Goal: Task Accomplishment & Management: Manage account settings

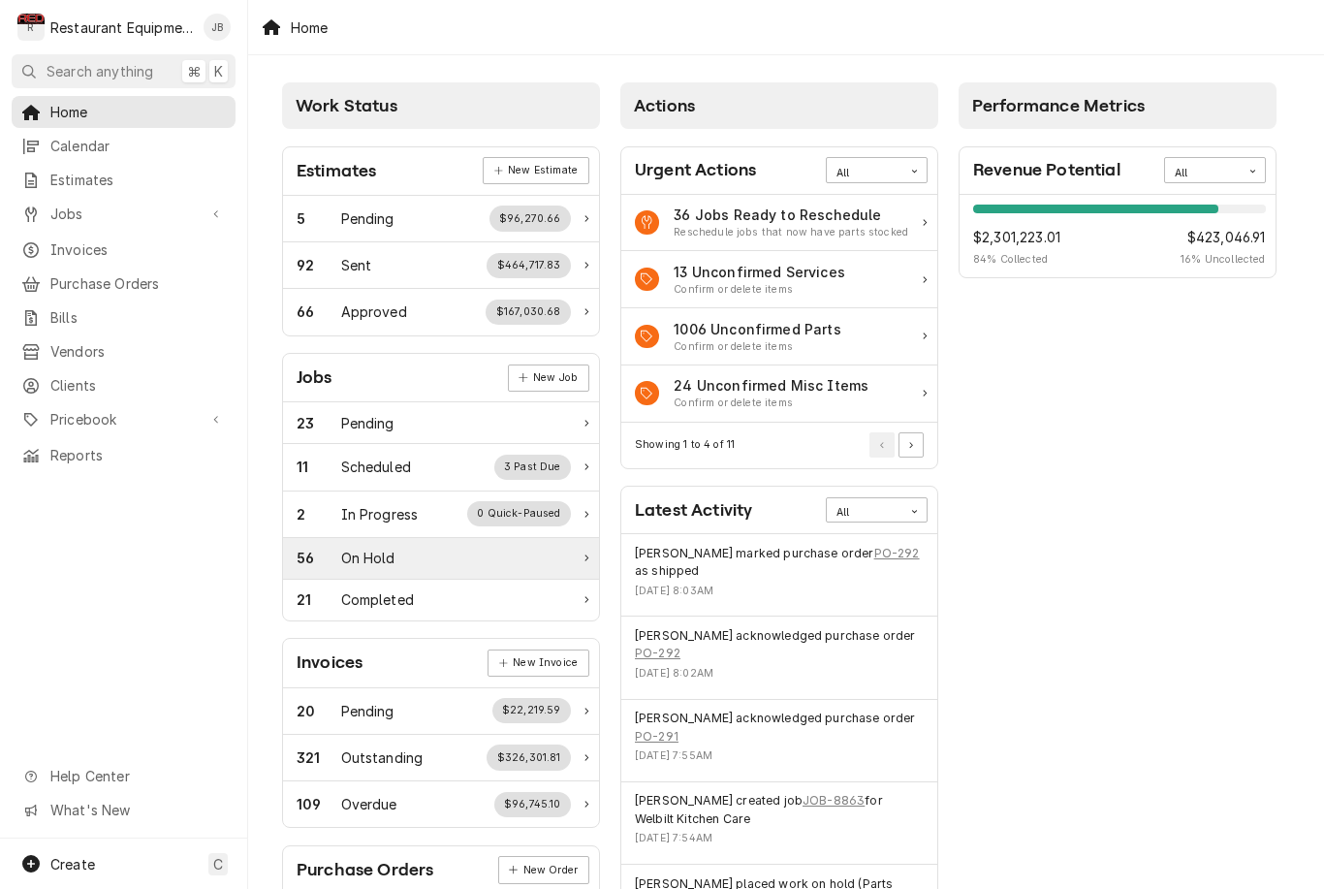
click at [434, 550] on div "56 On Hold" at bounding box center [434, 557] width 274 height 20
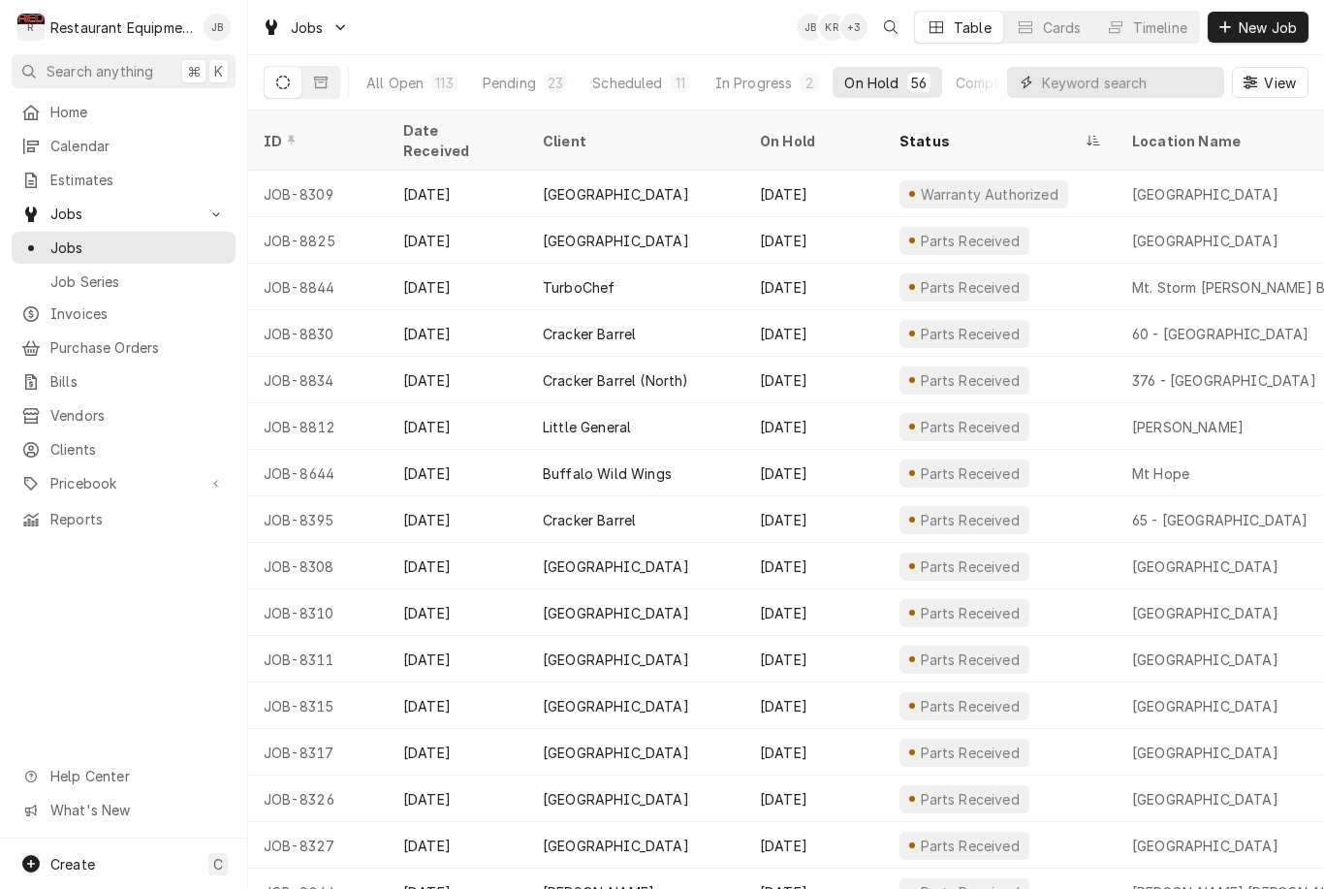
click at [1086, 84] on input "Dynamic Content Wrapper" at bounding box center [1128, 82] width 172 height 31
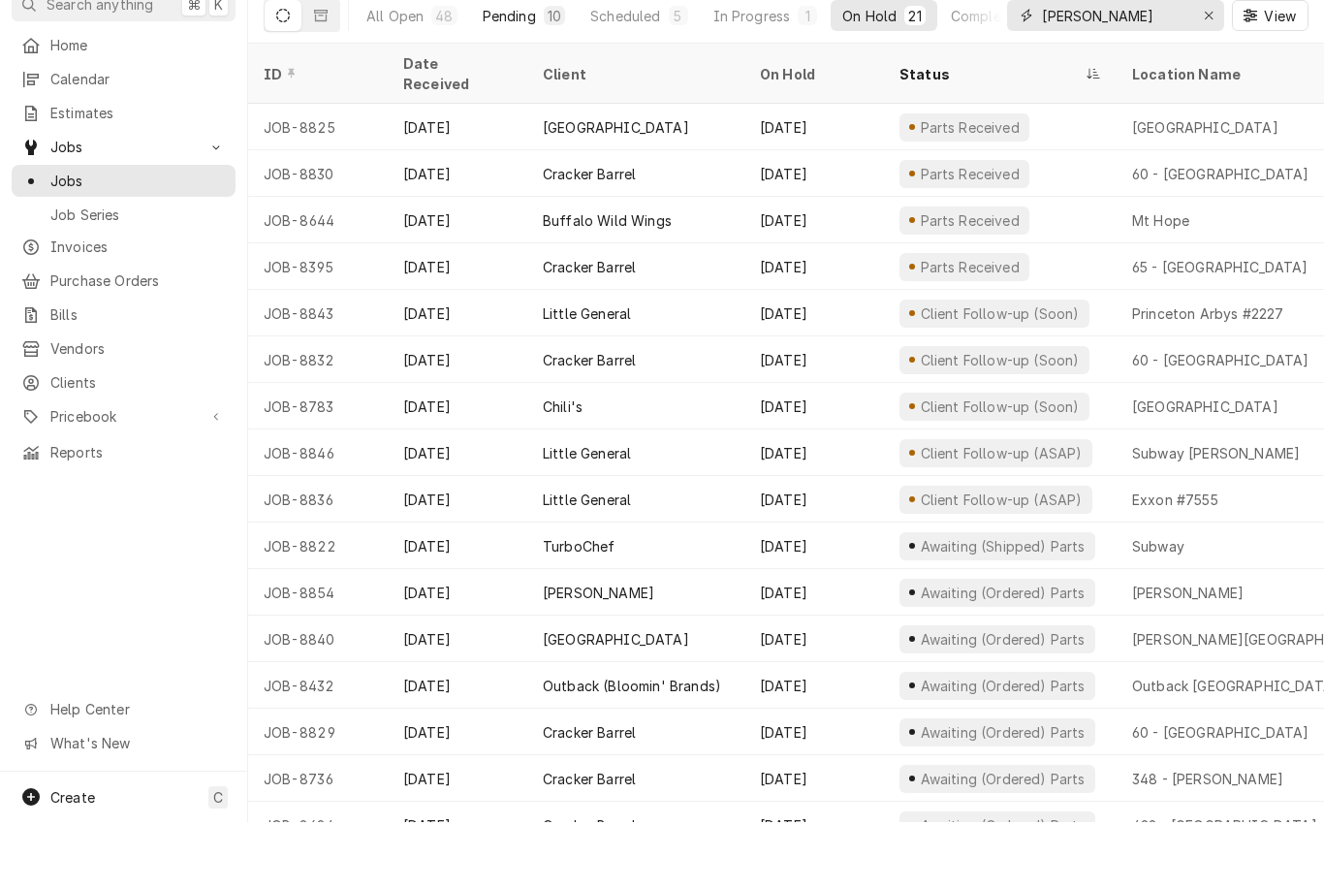
type input "Beckley"
click at [534, 67] on button "Pending 10" at bounding box center [524, 82] width 106 height 31
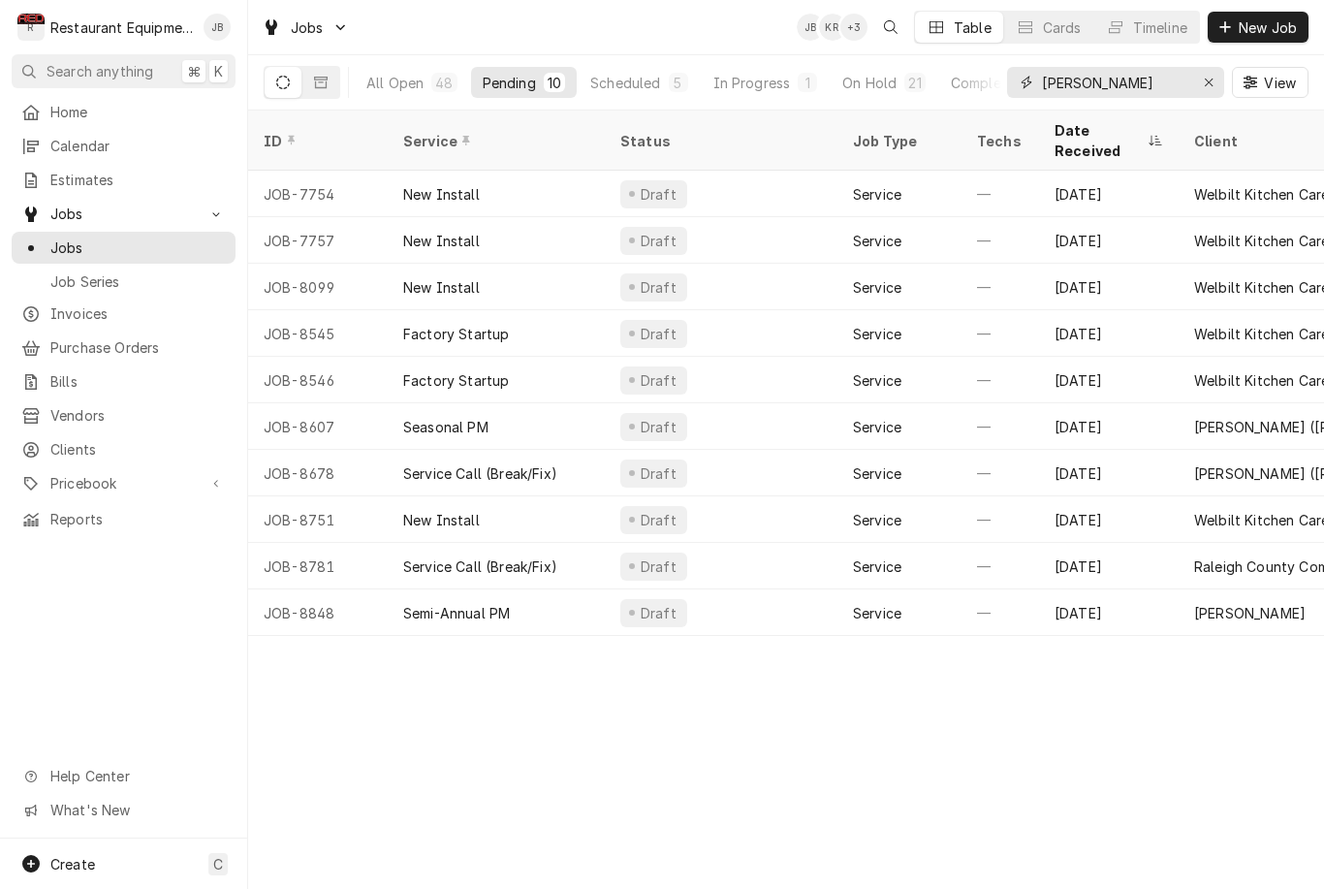
click at [1136, 89] on input "Beckley" at bounding box center [1114, 82] width 145 height 31
click at [891, 85] on div "On Hold" at bounding box center [869, 83] width 54 height 20
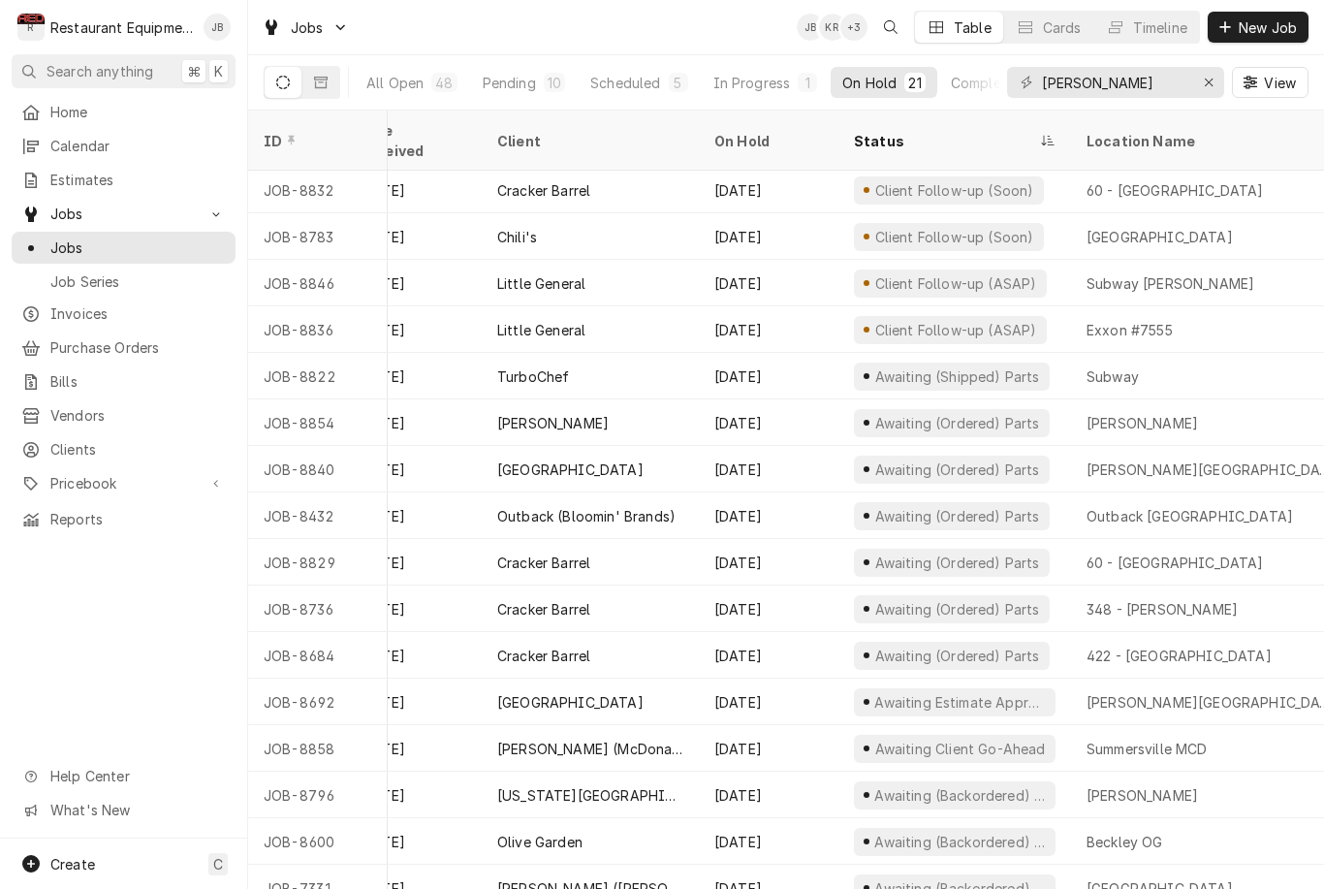
scroll to position [235, 46]
click at [633, 74] on div "Scheduled" at bounding box center [625, 83] width 70 height 20
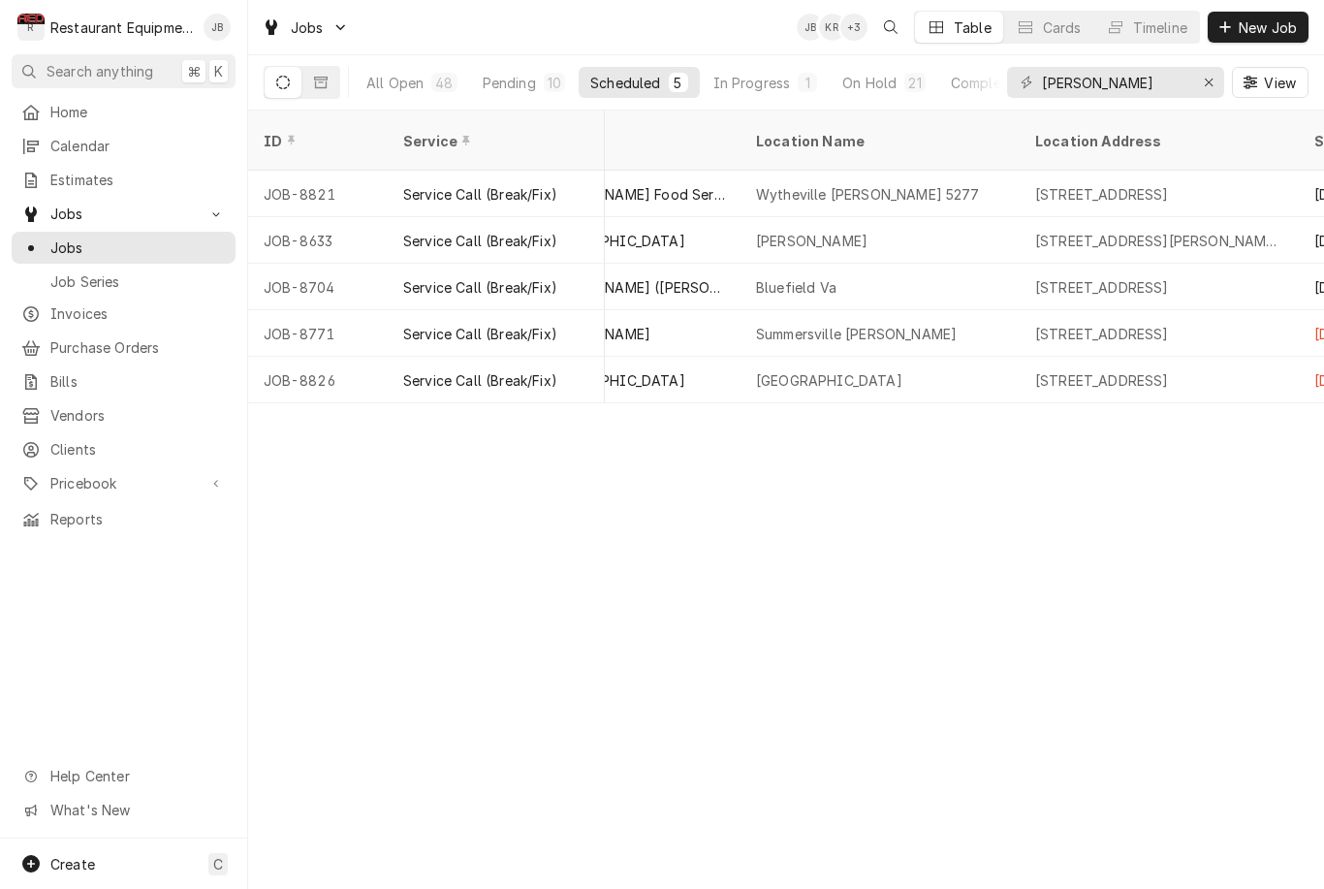
scroll to position [0, 1016]
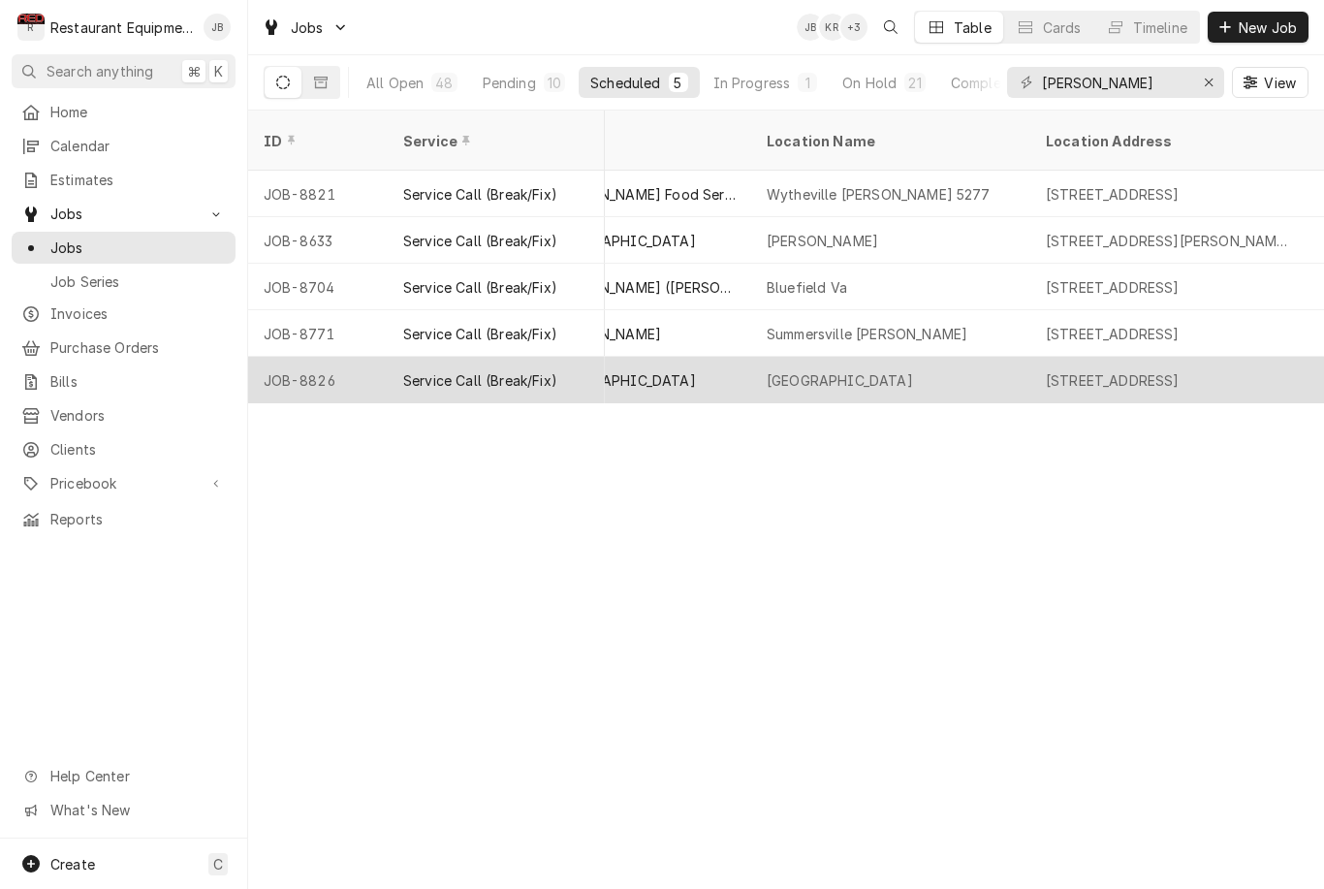
click at [999, 368] on div "Clear Fork Elementary" at bounding box center [890, 380] width 279 height 47
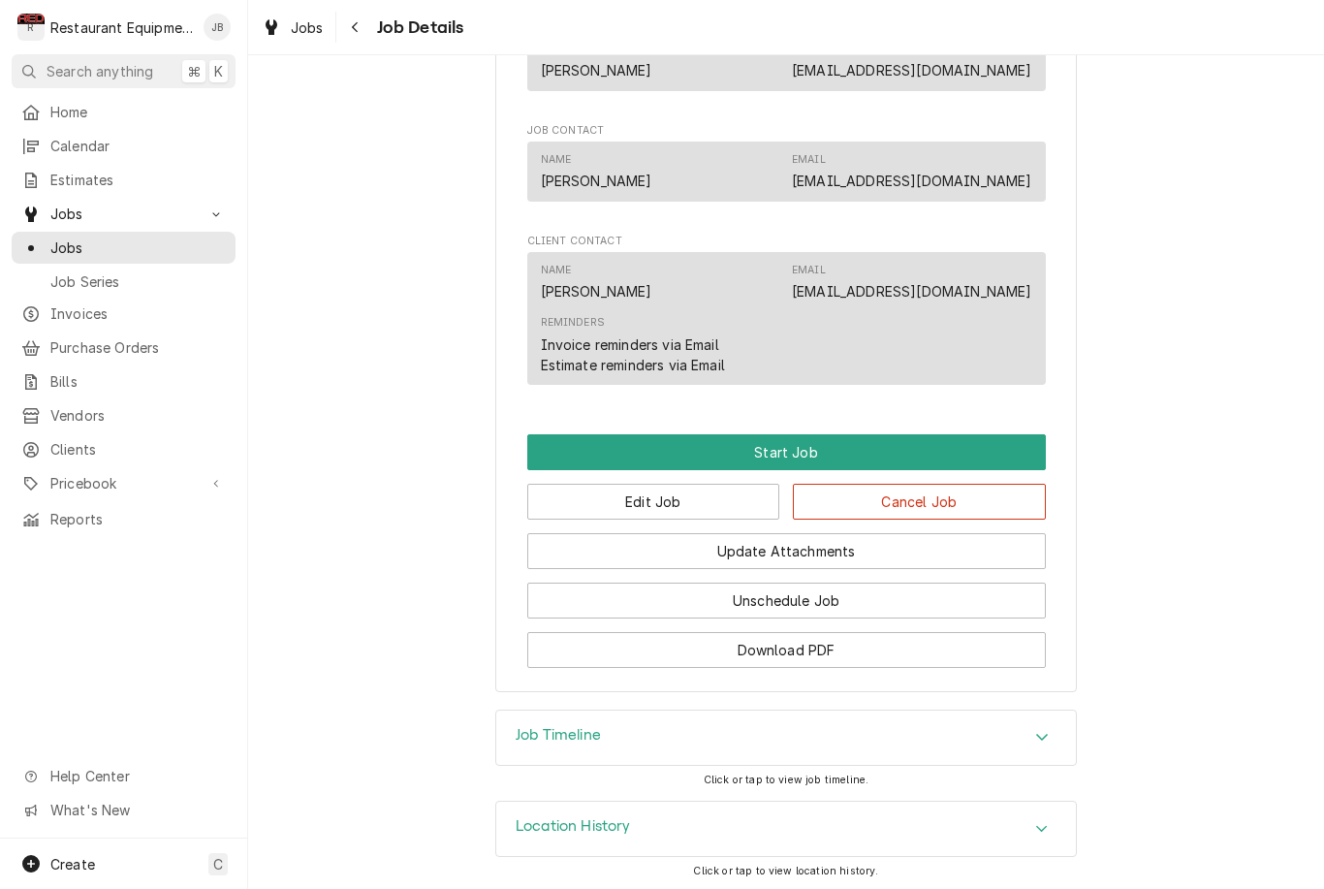
scroll to position [1353, 0]
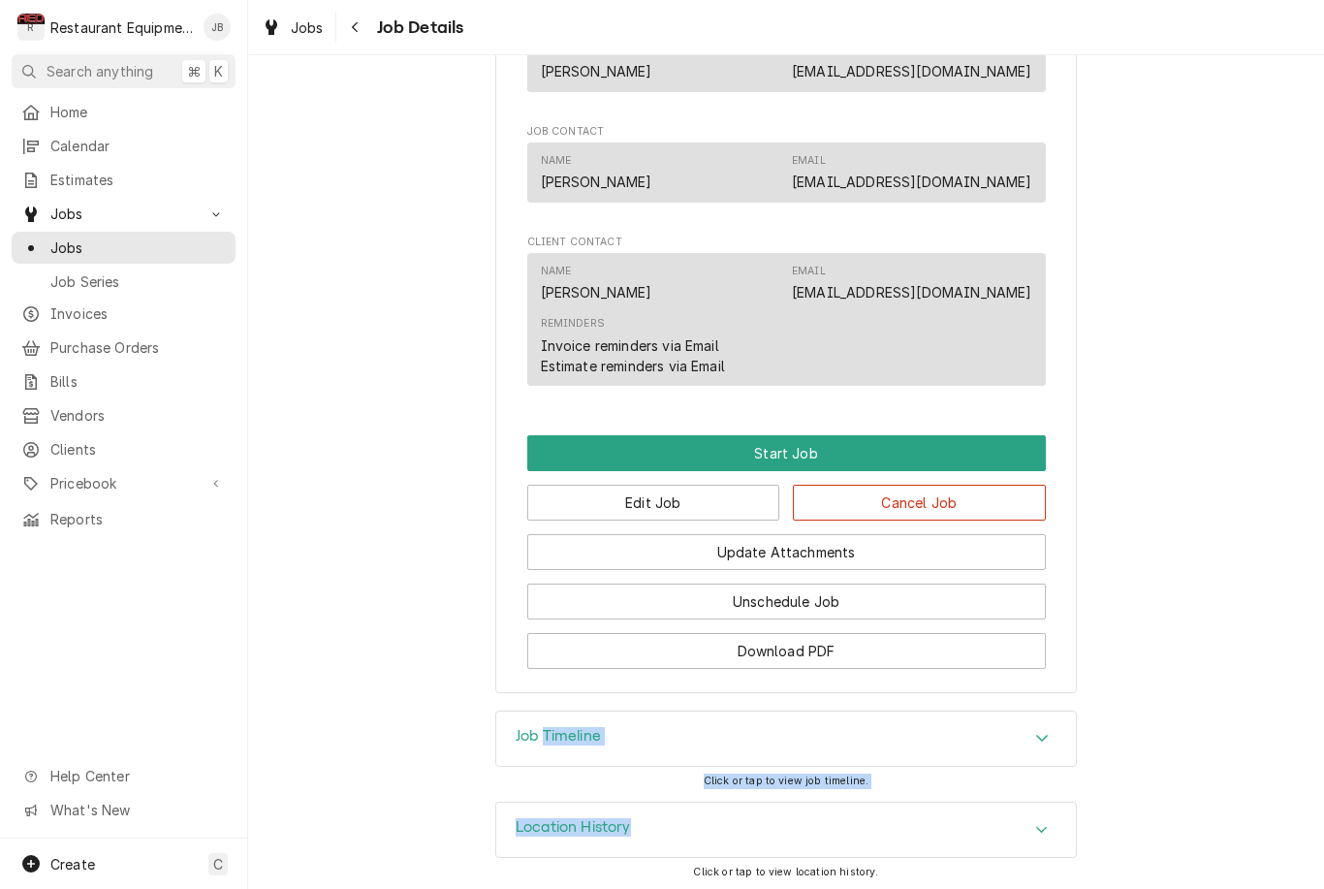
click at [1195, 763] on div "Job Timeline Click or tap to view job timeline." at bounding box center [786, 755] width 1076 height 91
click at [361, 13] on button "Navigate back" at bounding box center [355, 27] width 31 height 31
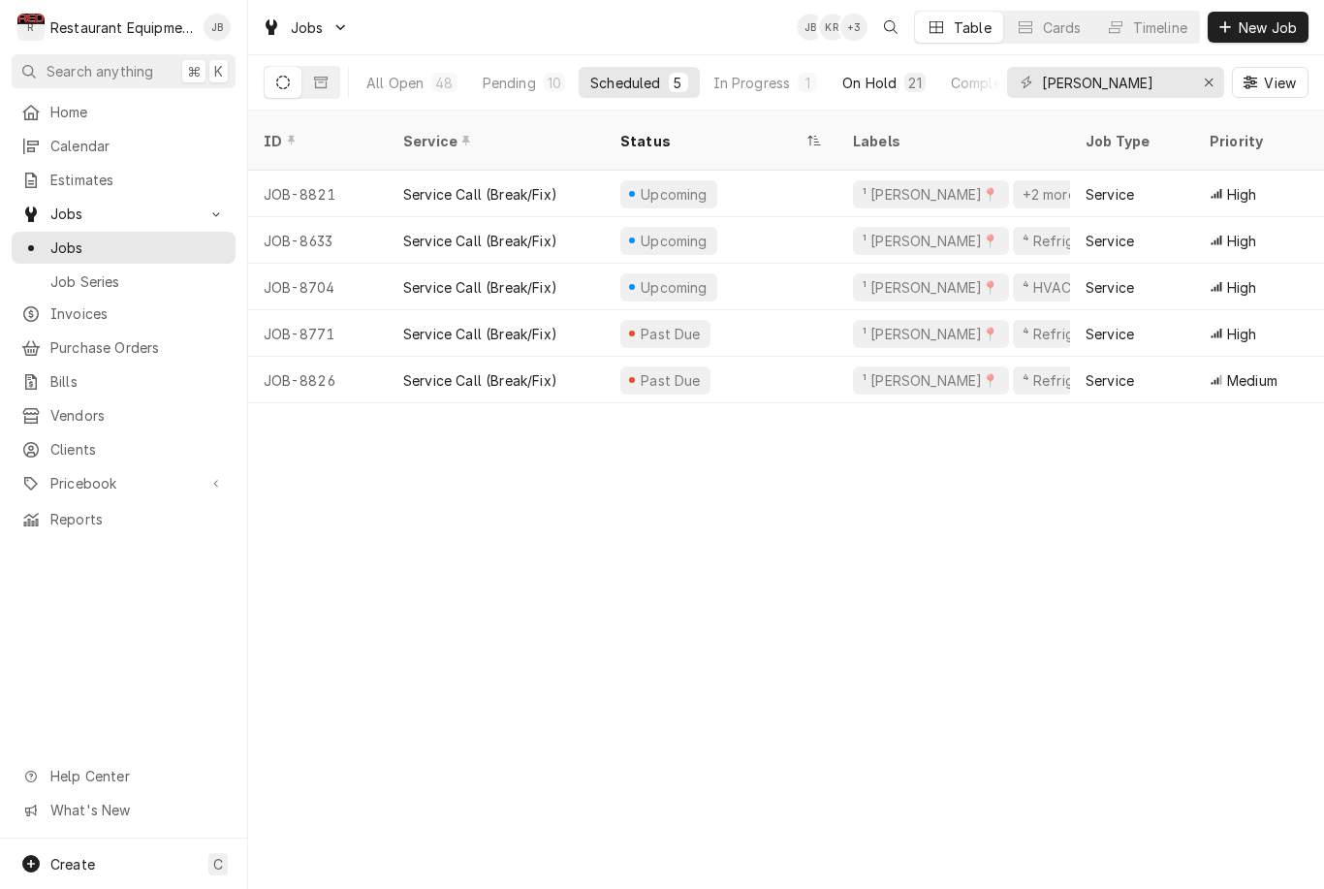
click at [877, 74] on div "On Hold" at bounding box center [869, 83] width 54 height 20
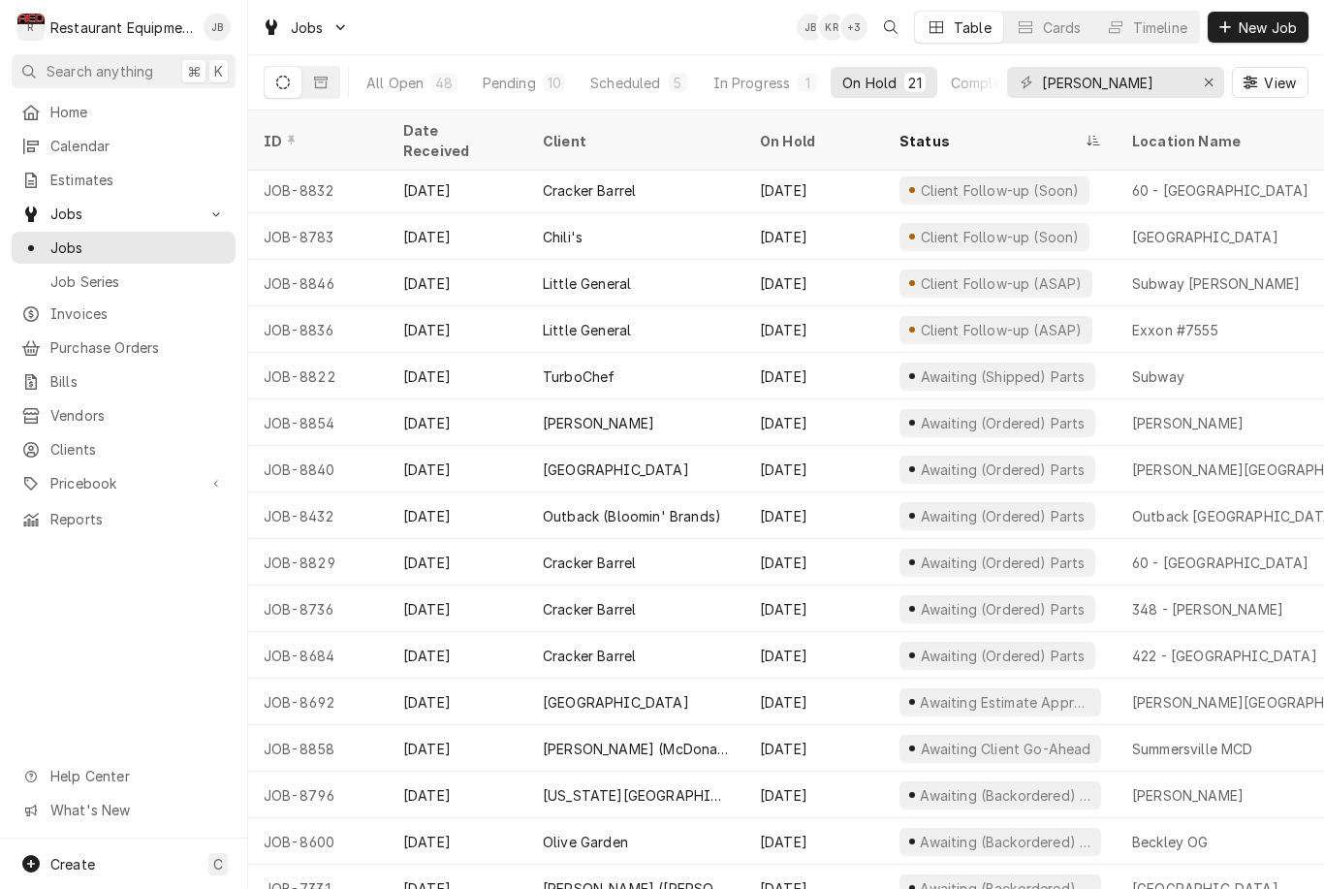
scroll to position [235, 0]
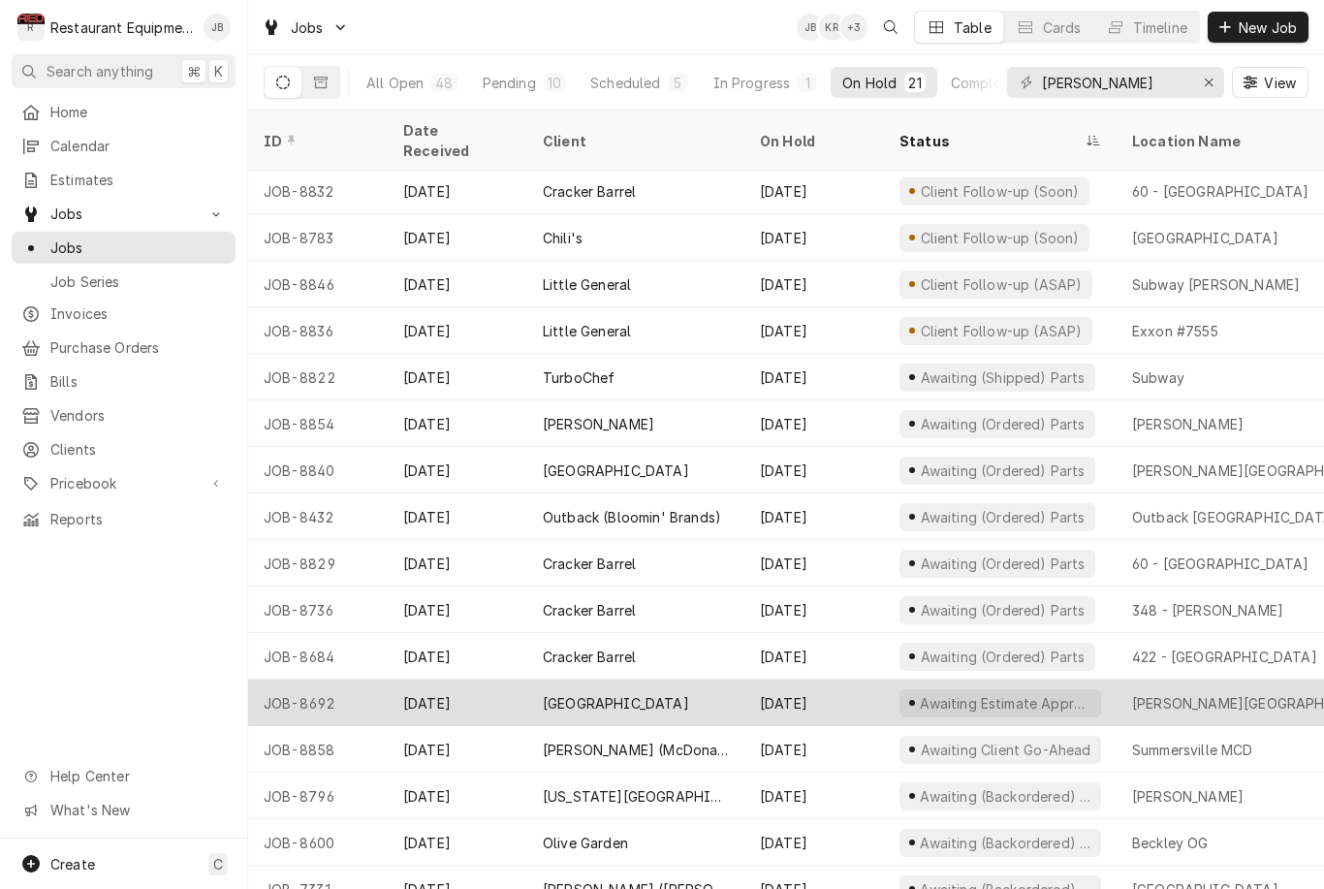
click at [1250, 693] on div "[PERSON_NAME][GEOGRAPHIC_DATA]" at bounding box center [1256, 703] width 248 height 20
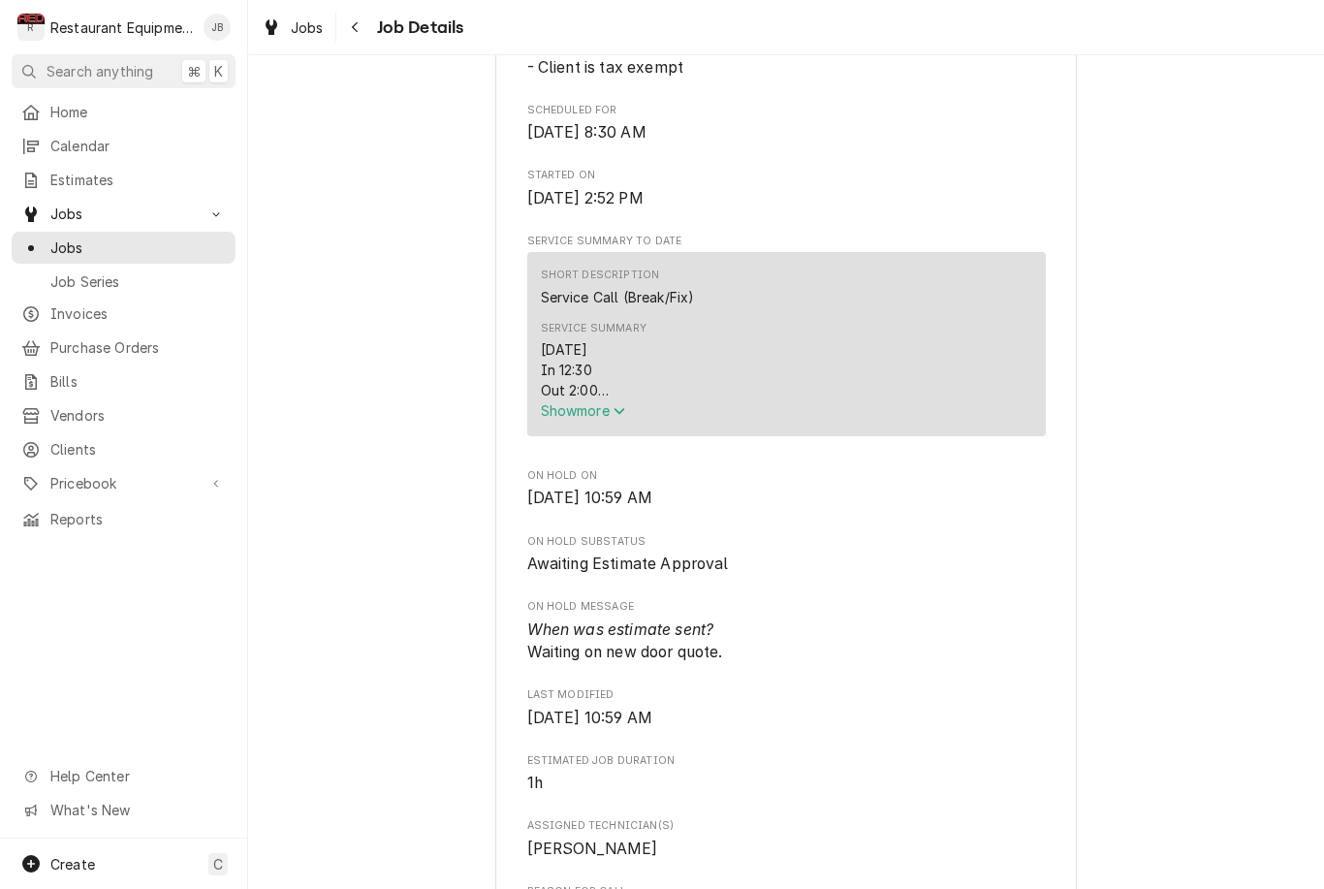
scroll to position [671, 0]
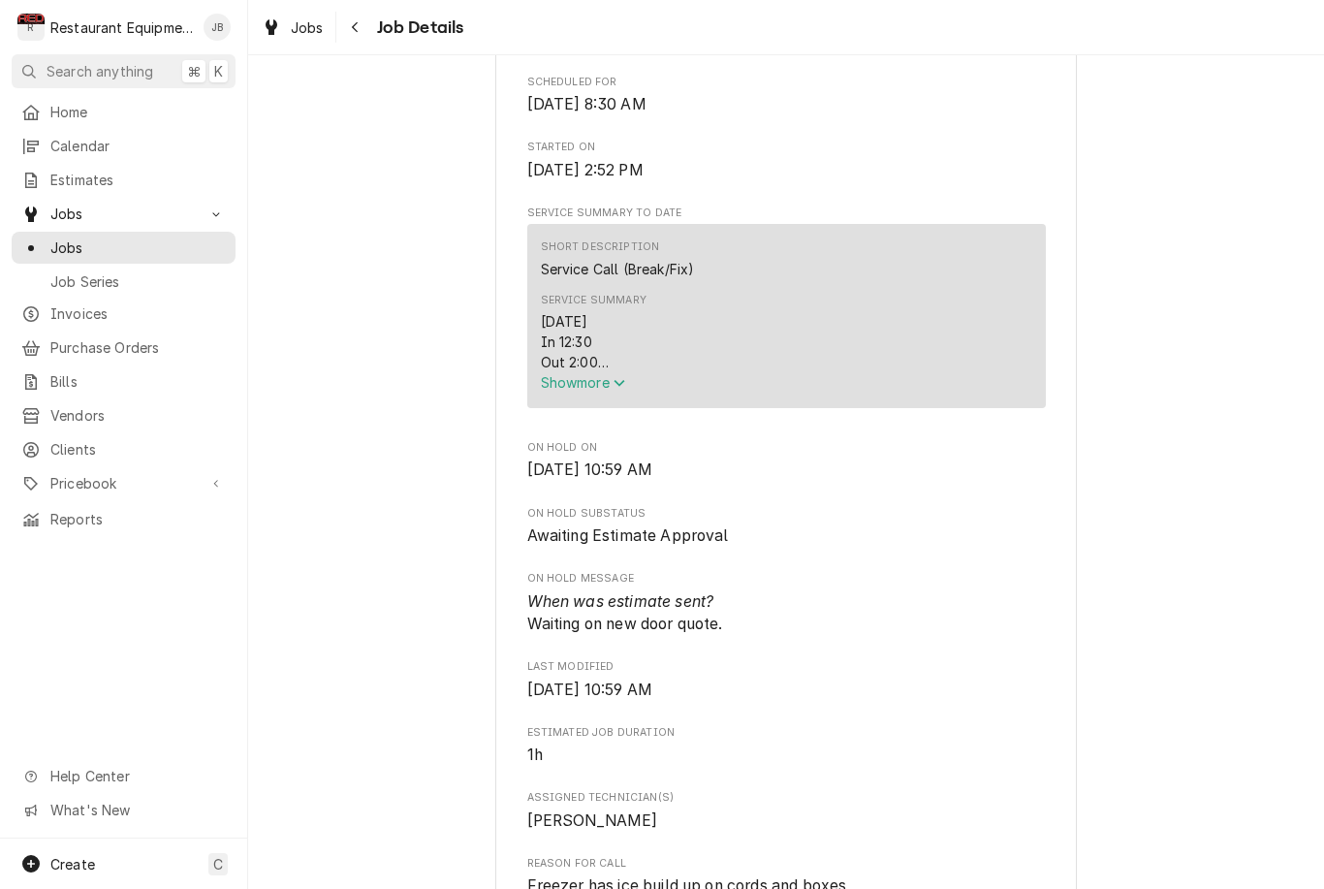
click at [586, 392] on button "Show more" at bounding box center [786, 382] width 491 height 20
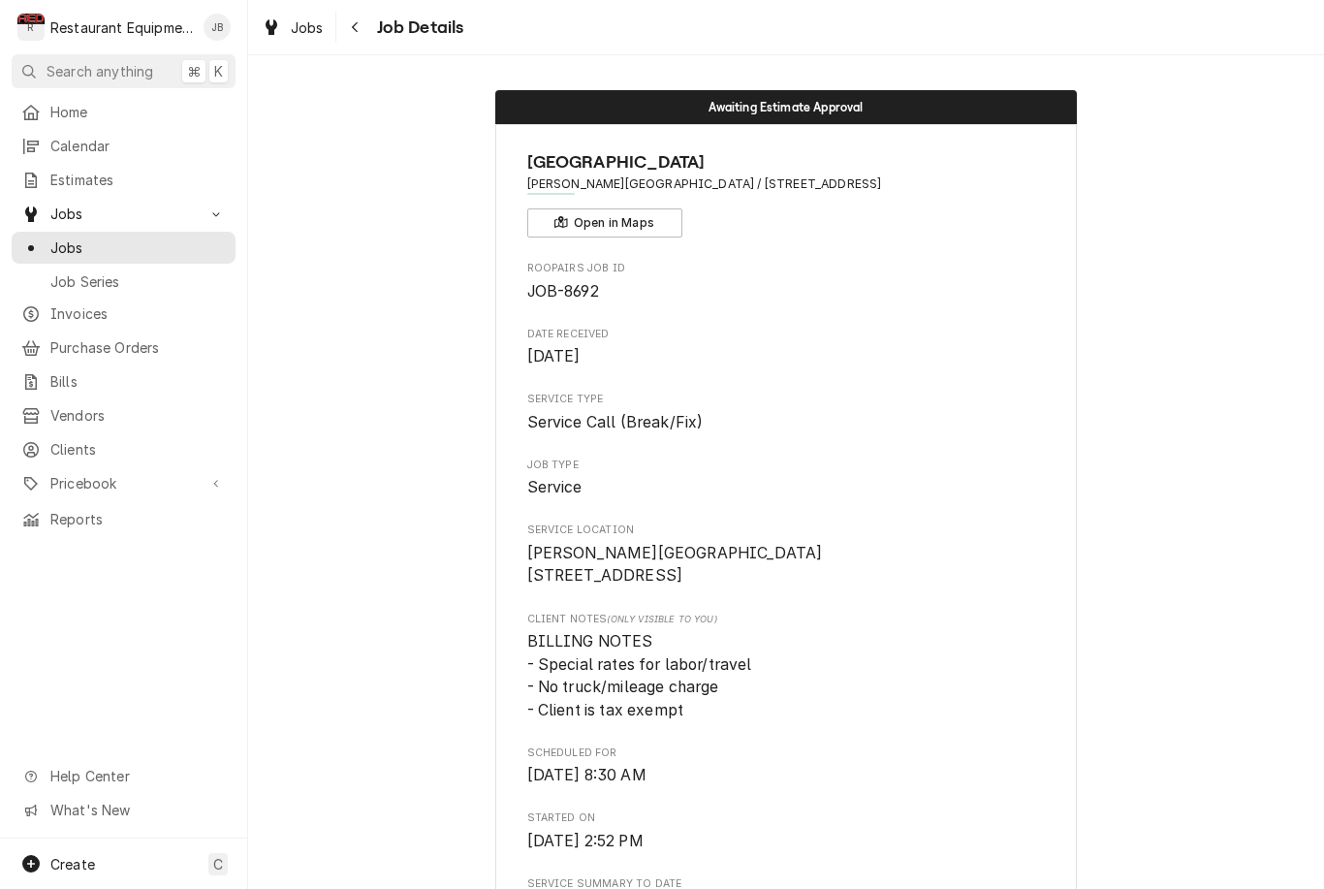
scroll to position [0, 0]
click at [88, 175] on span "Estimates" at bounding box center [137, 180] width 175 height 20
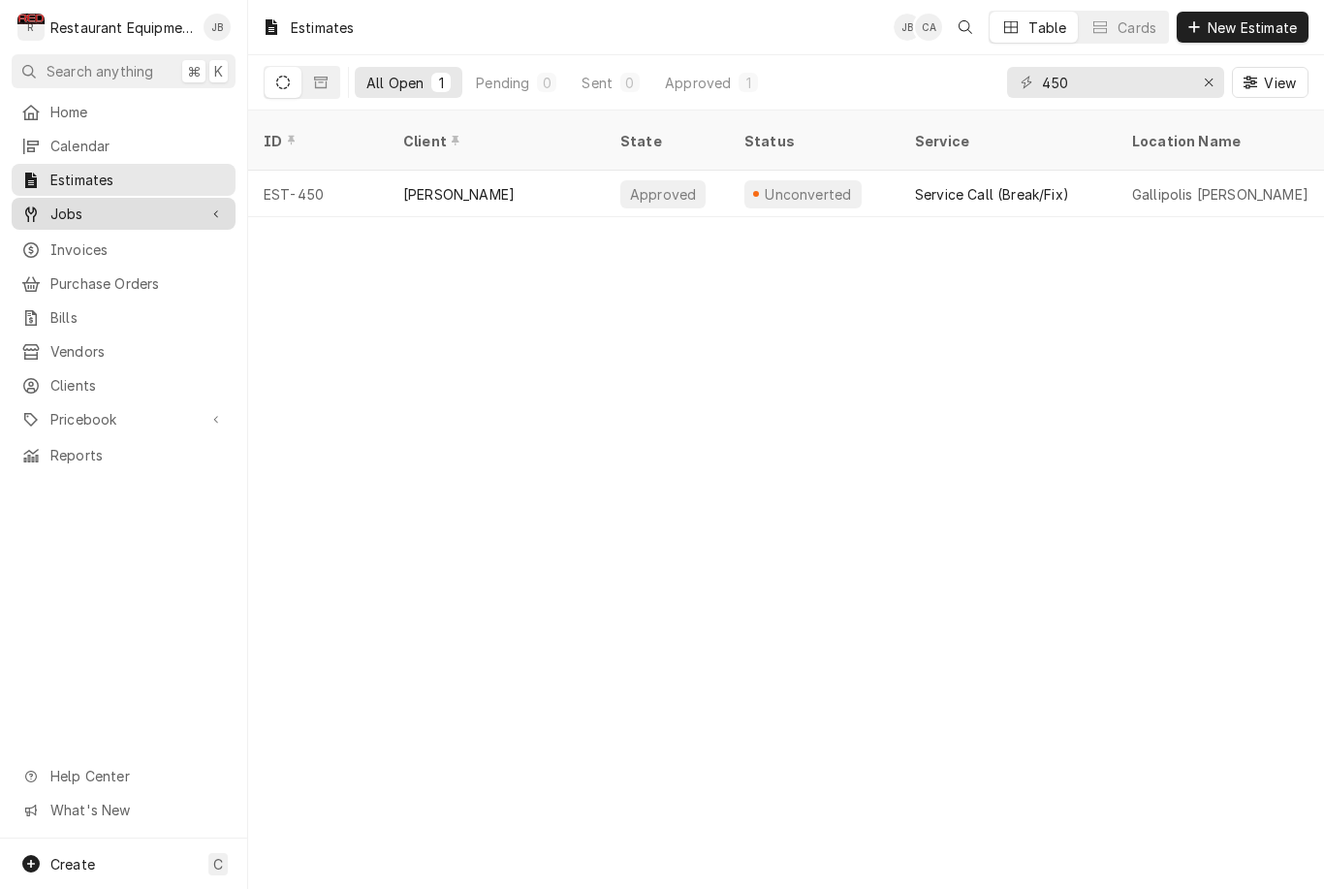
click at [95, 222] on link "Jobs" at bounding box center [124, 214] width 224 height 32
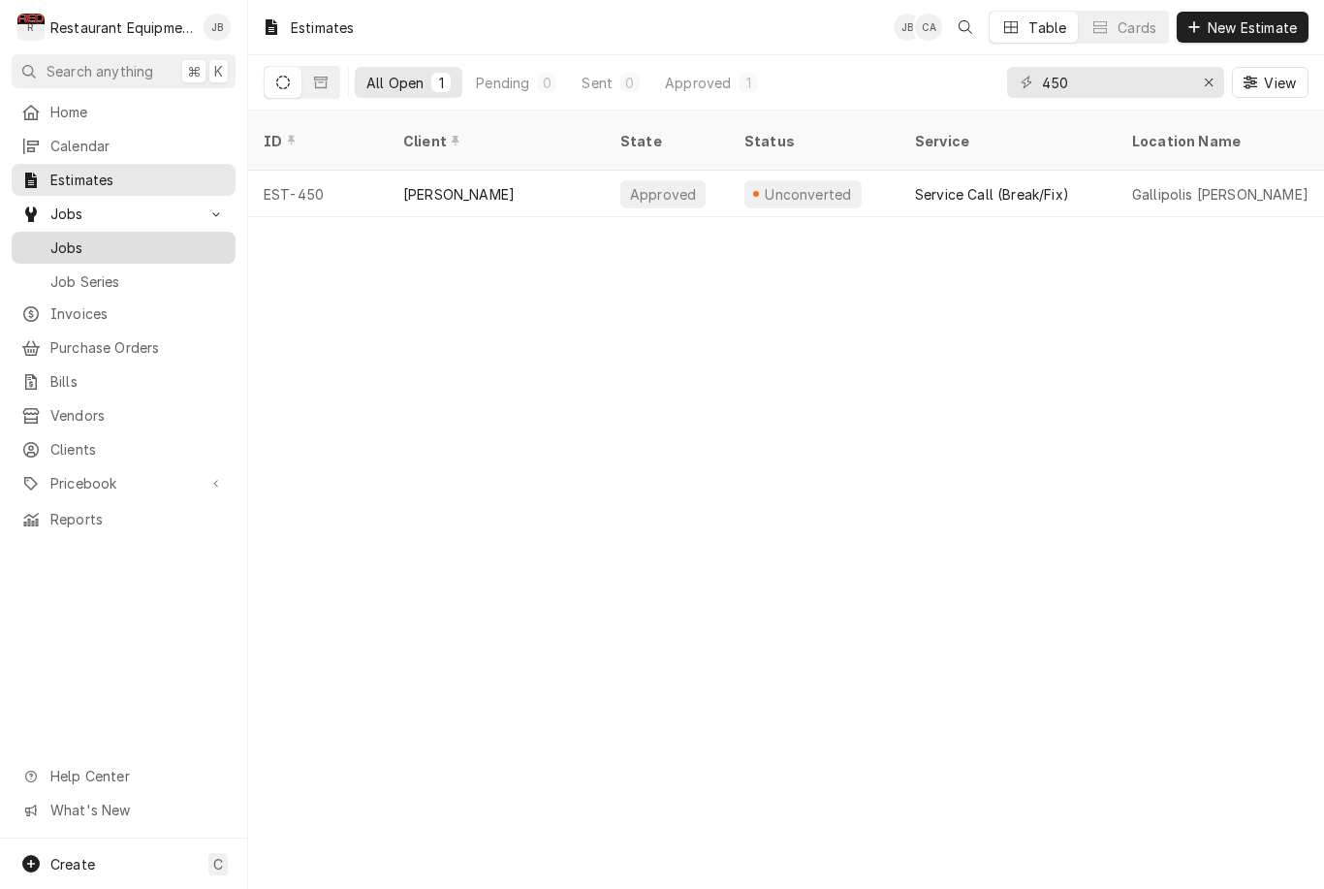
click at [75, 247] on span "Jobs" at bounding box center [137, 247] width 175 height 20
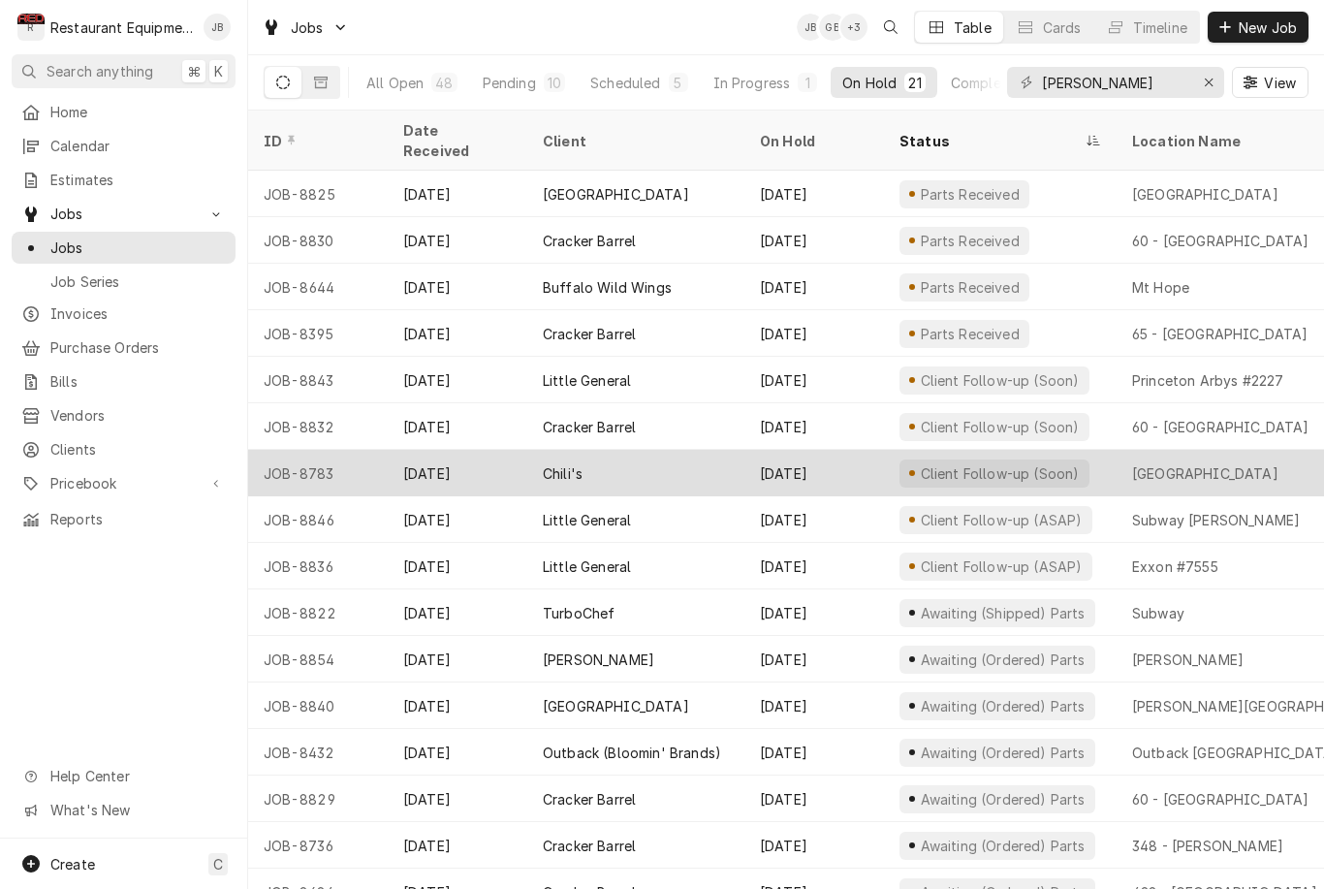
click at [1303, 450] on div "[GEOGRAPHIC_DATA]" at bounding box center [1255, 473] width 279 height 47
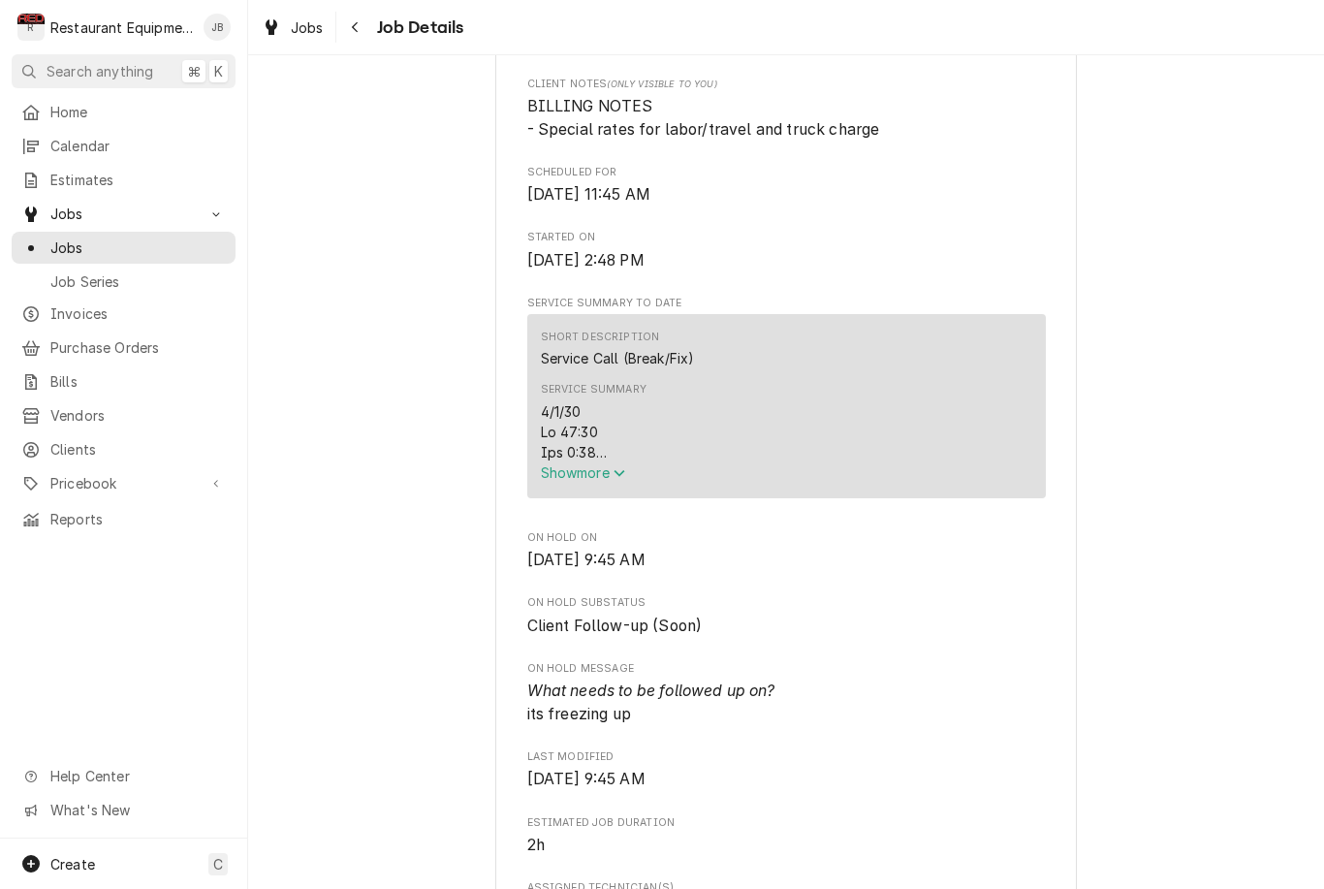
scroll to position [622, 0]
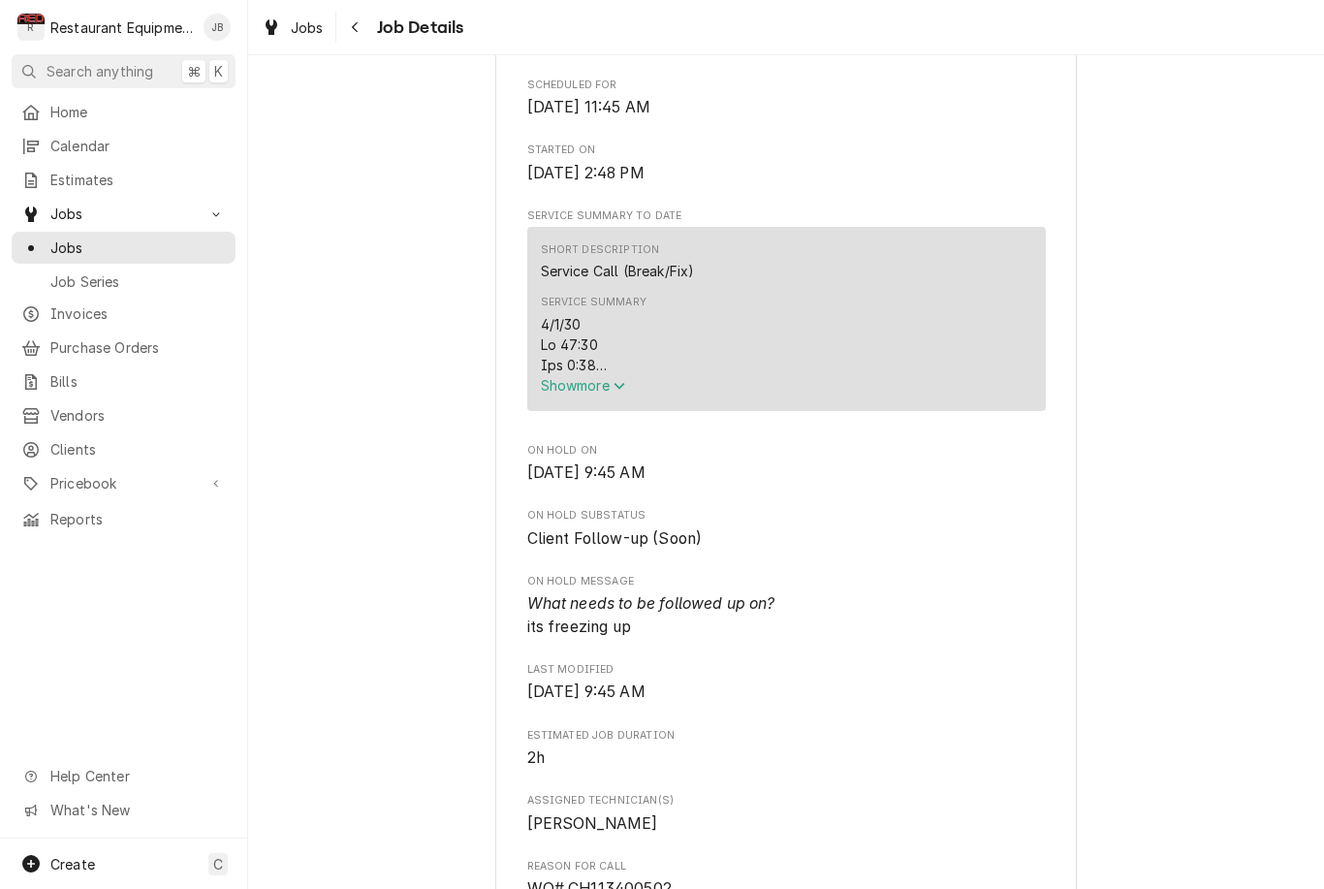
click at [585, 393] on span "Show more" at bounding box center [583, 385] width 85 height 16
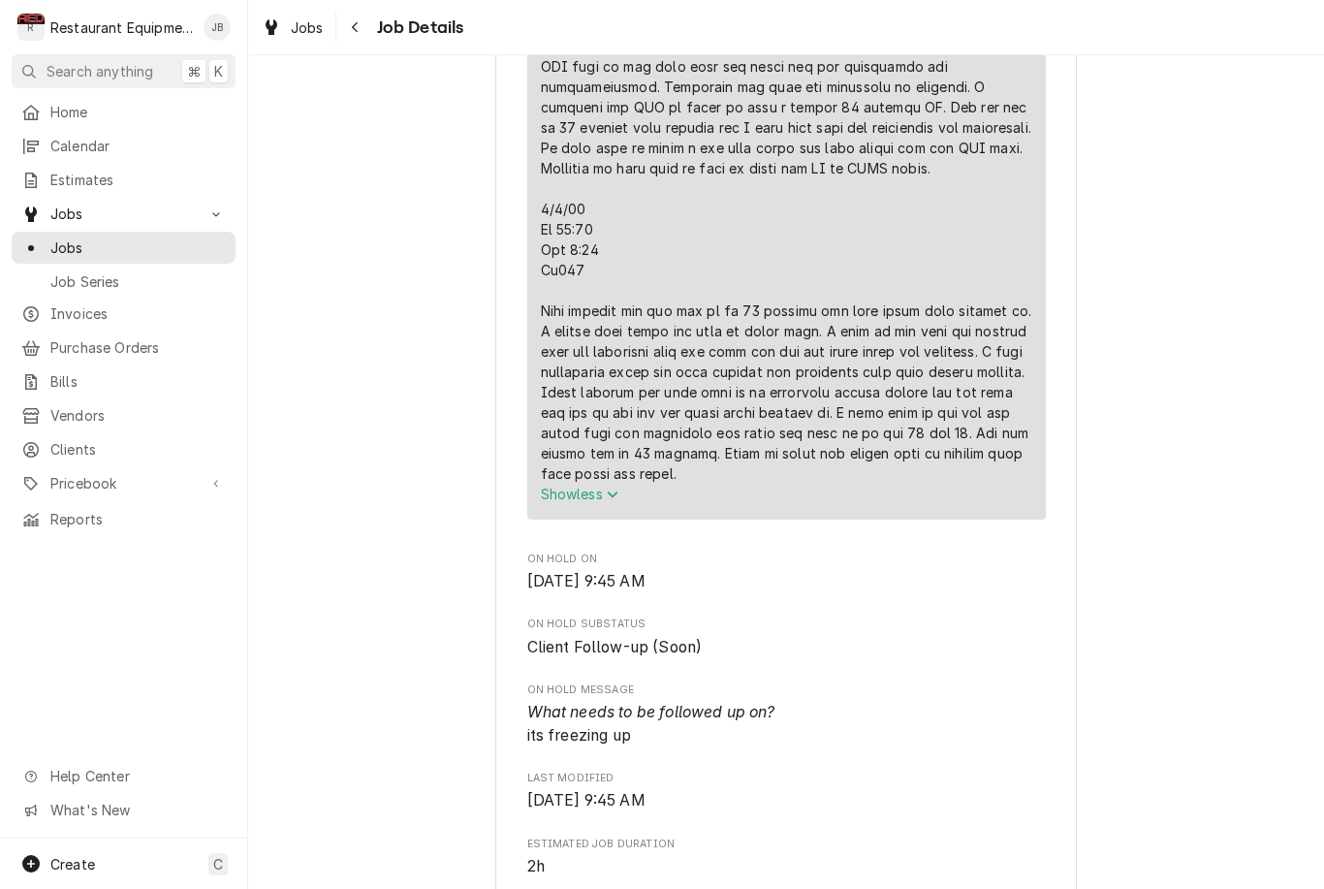
scroll to position [1141, 0]
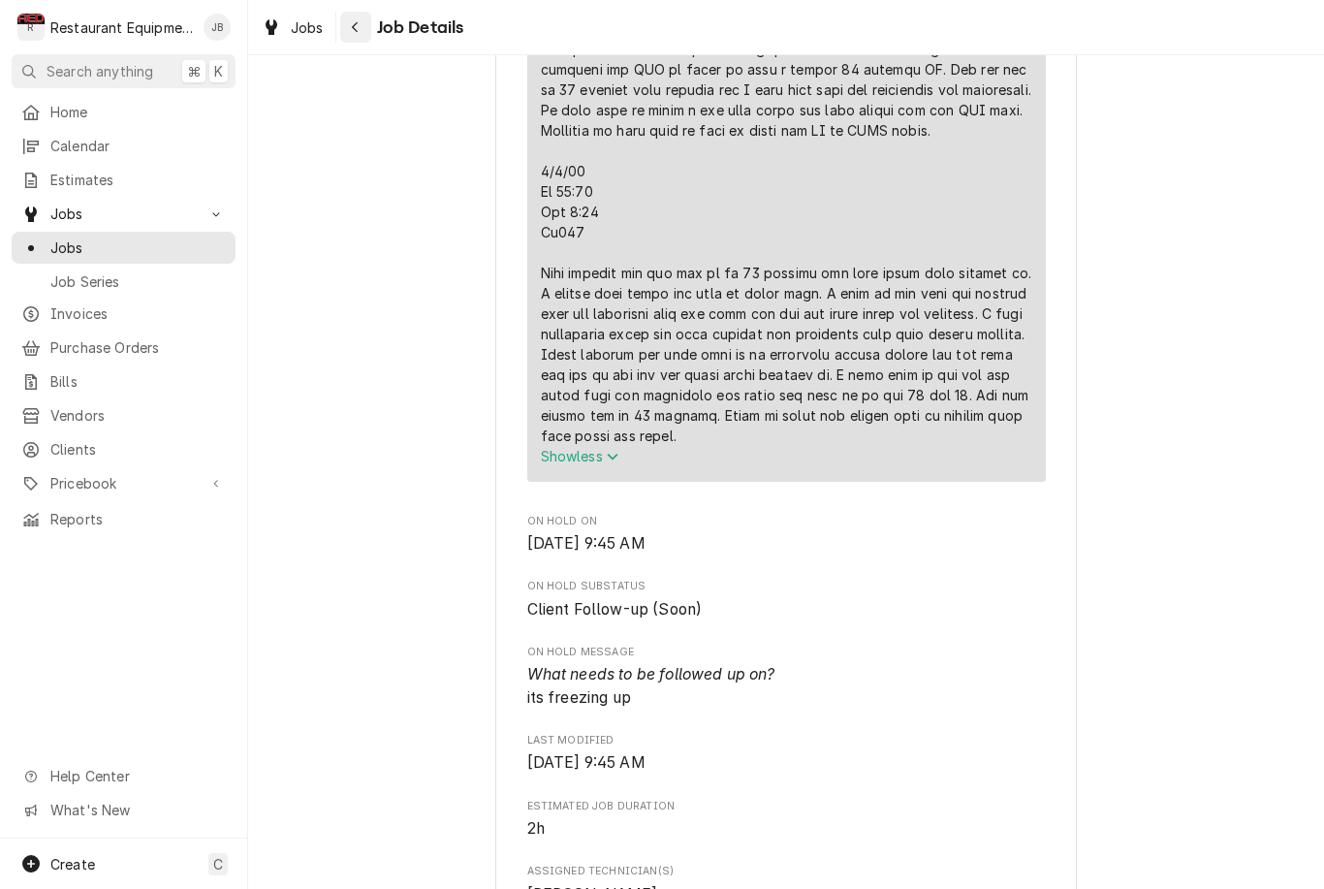
click at [350, 38] on button "Navigate back" at bounding box center [355, 27] width 31 height 31
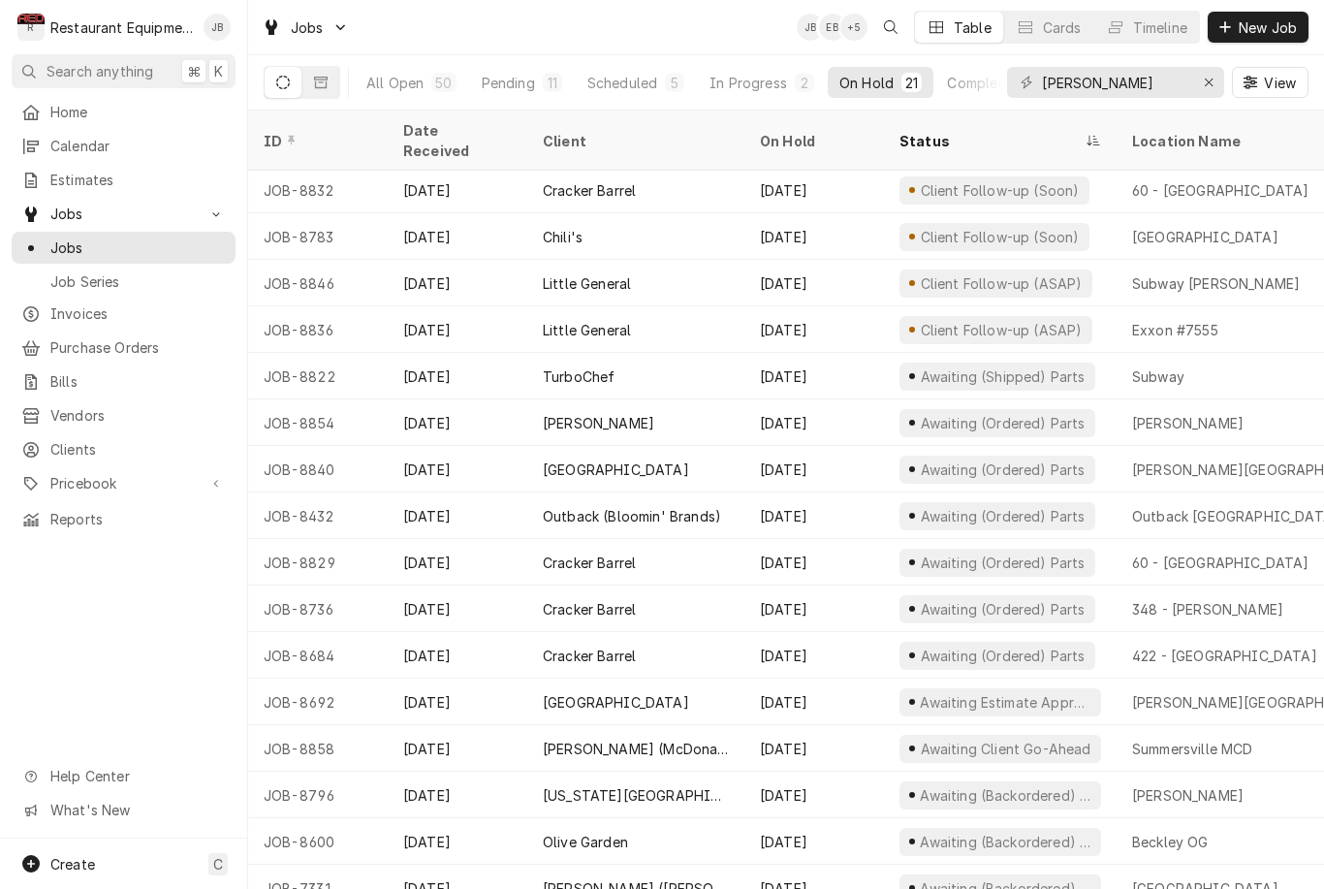
scroll to position [235, 0]
click at [1240, 693] on div "[PERSON_NAME][GEOGRAPHIC_DATA]" at bounding box center [1256, 703] width 248 height 20
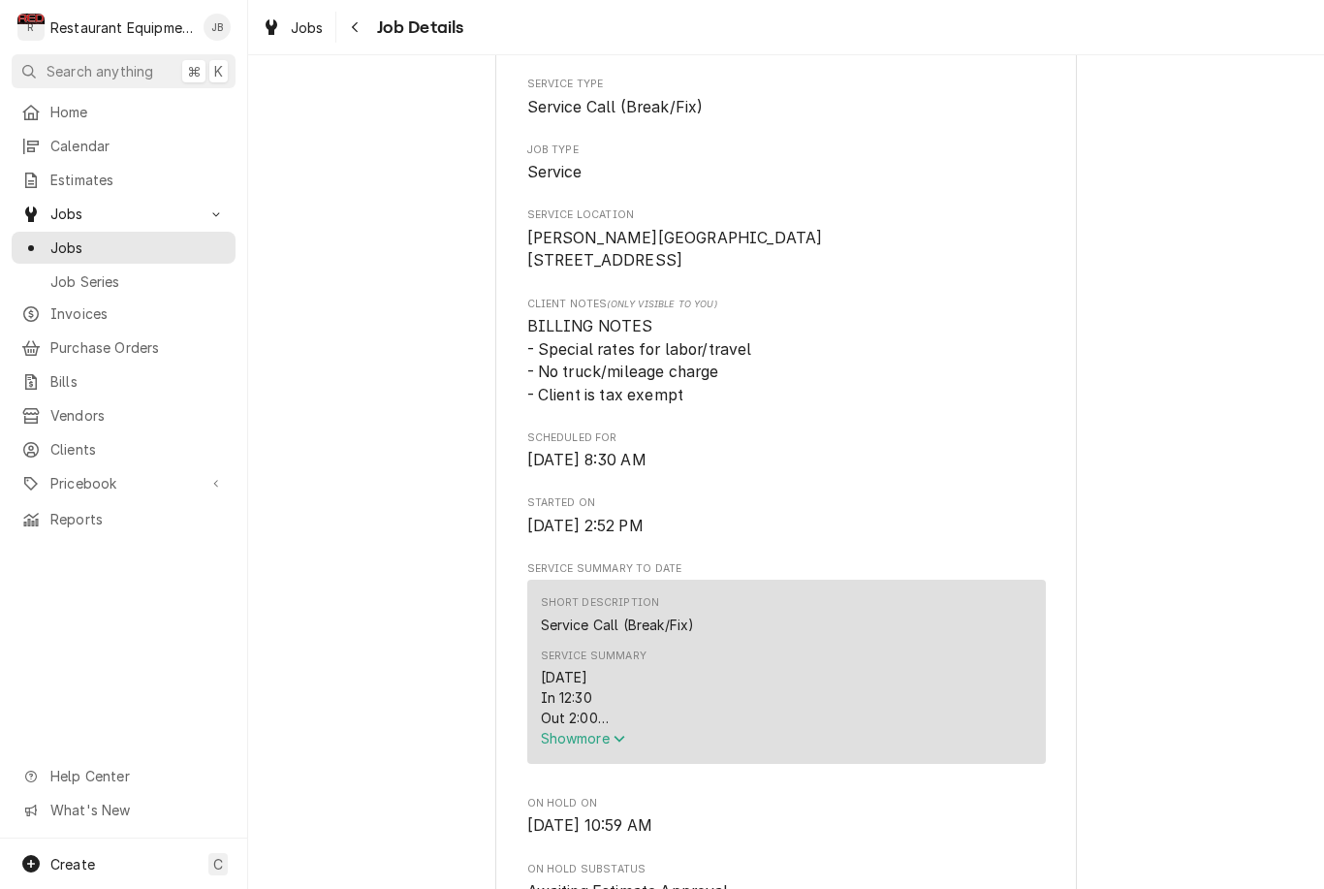
scroll to position [677, 0]
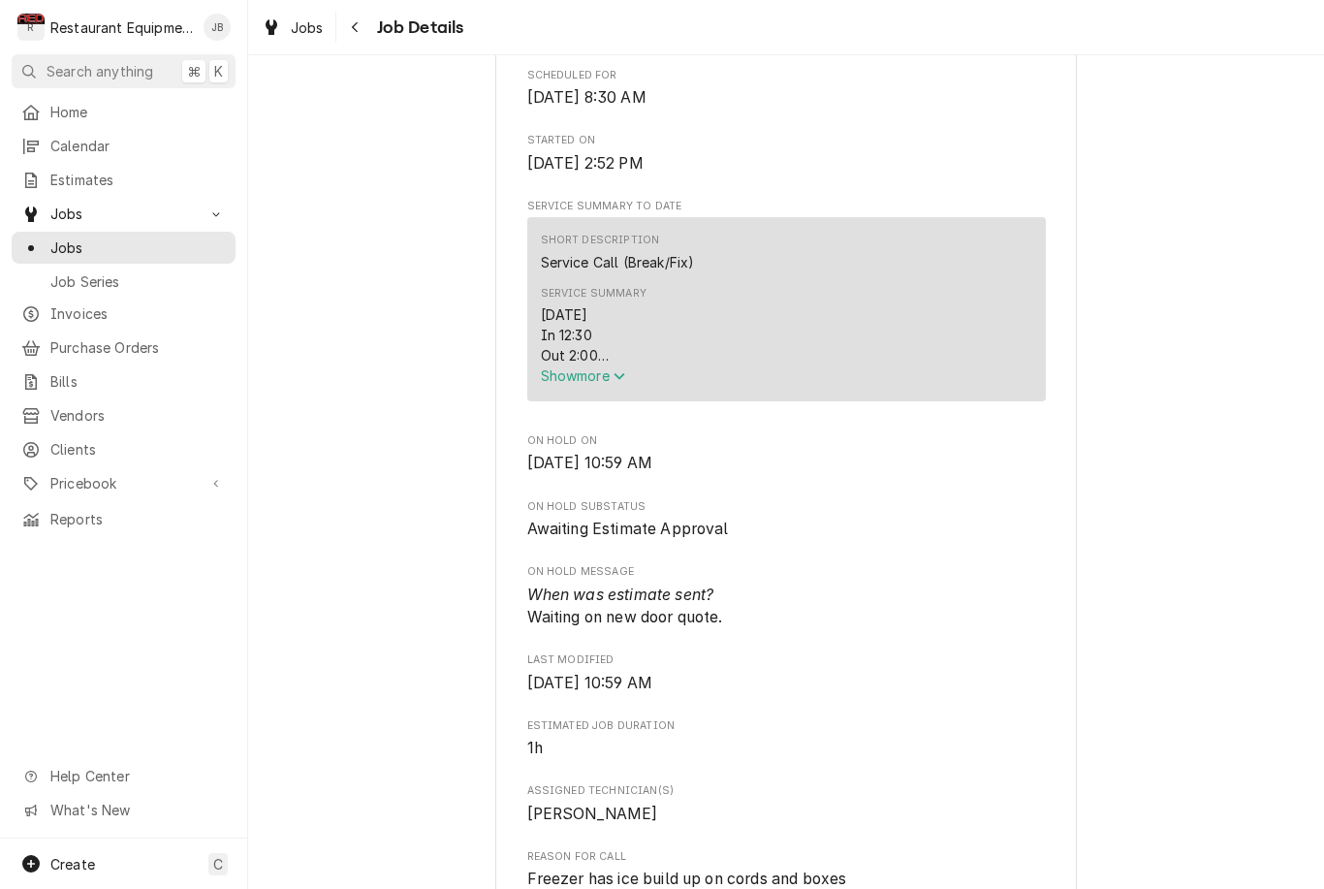
click at [587, 365] on div "[DATE] In 12:30 Out 2:00 Tk107 WIF: Found that there was a lot of ice buildup o…" at bounding box center [786, 334] width 491 height 61
click at [585, 384] on span "Show more" at bounding box center [583, 375] width 85 height 16
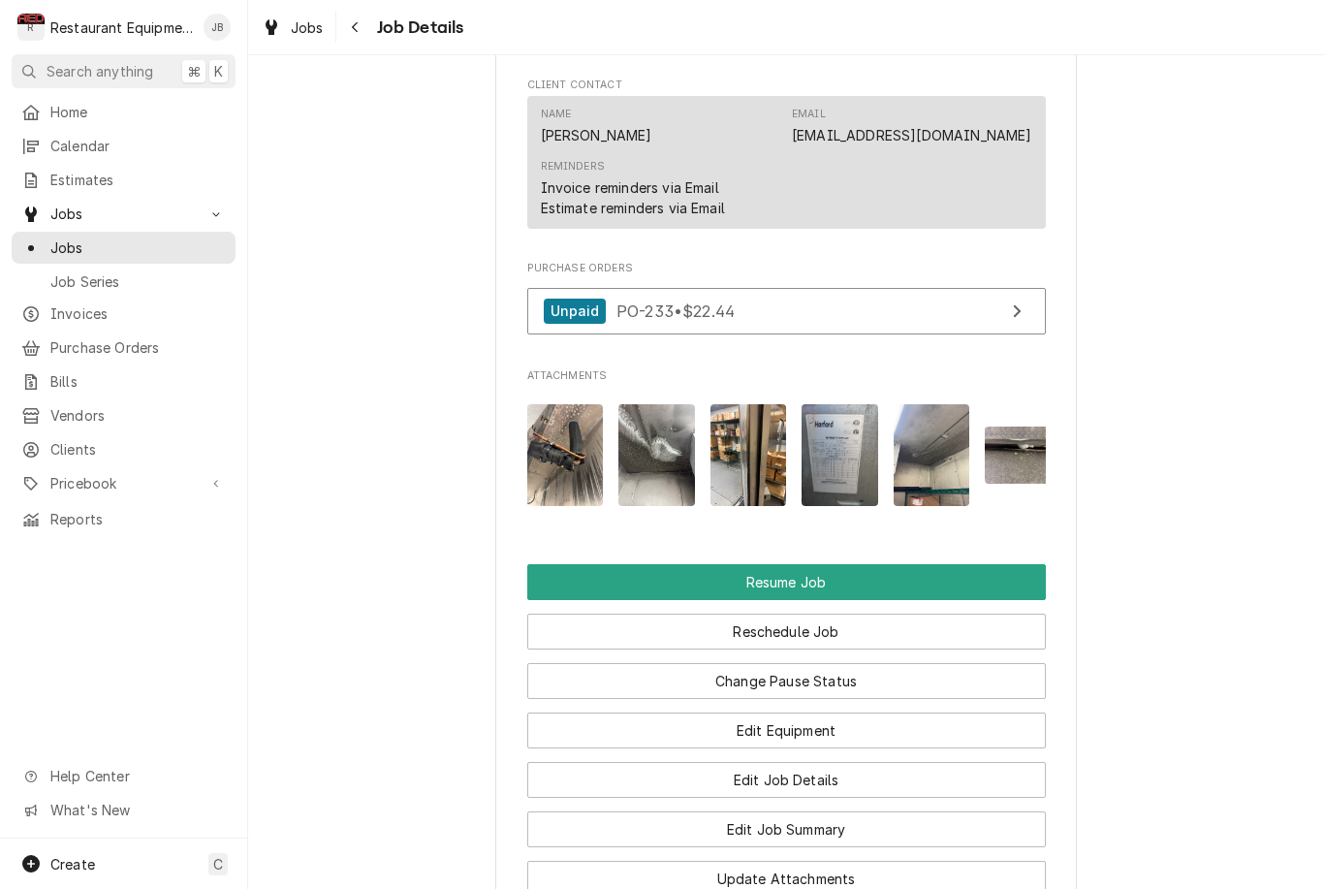
scroll to position [2315, 0]
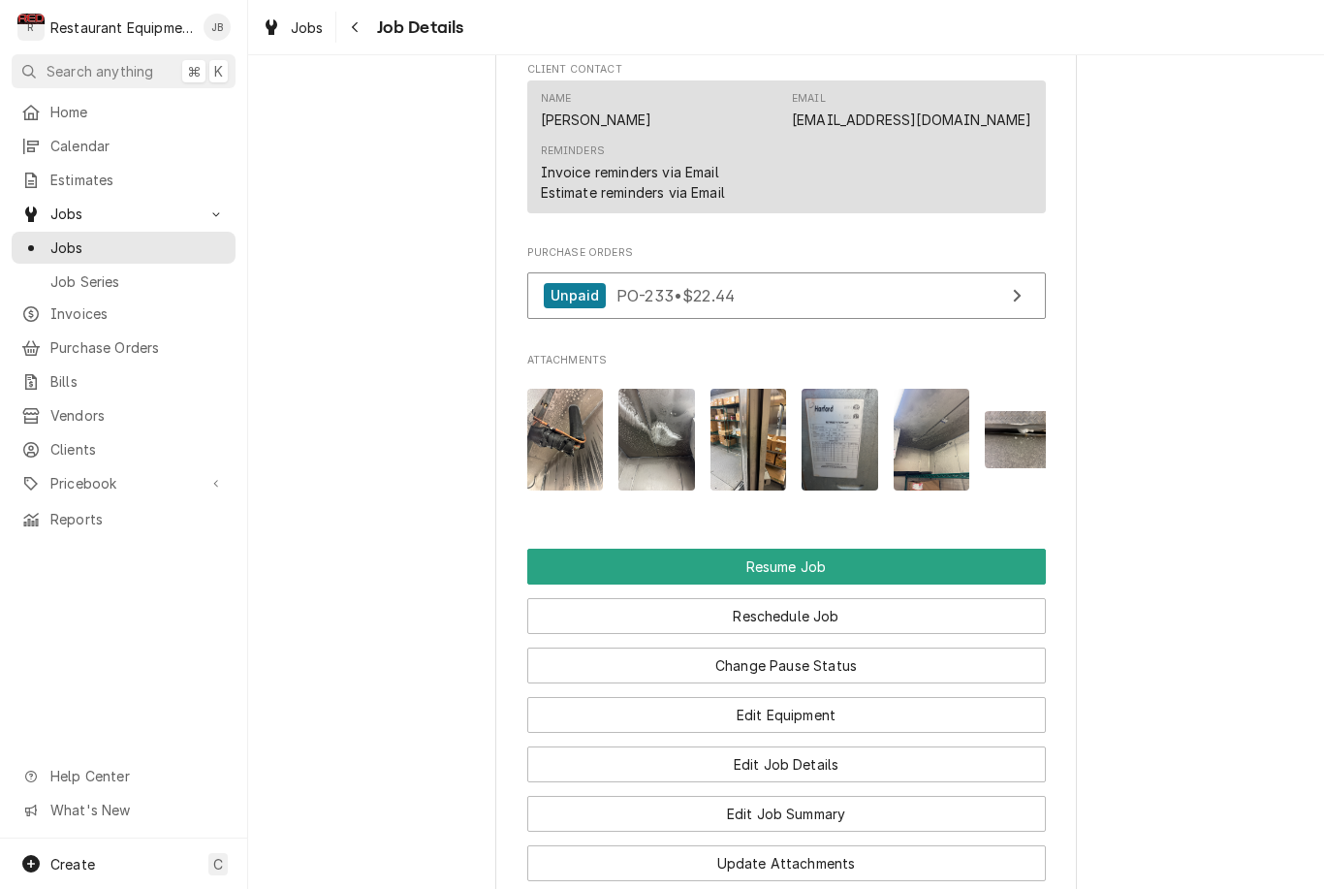
click at [574, 423] on img "Attachments" at bounding box center [565, 440] width 77 height 102
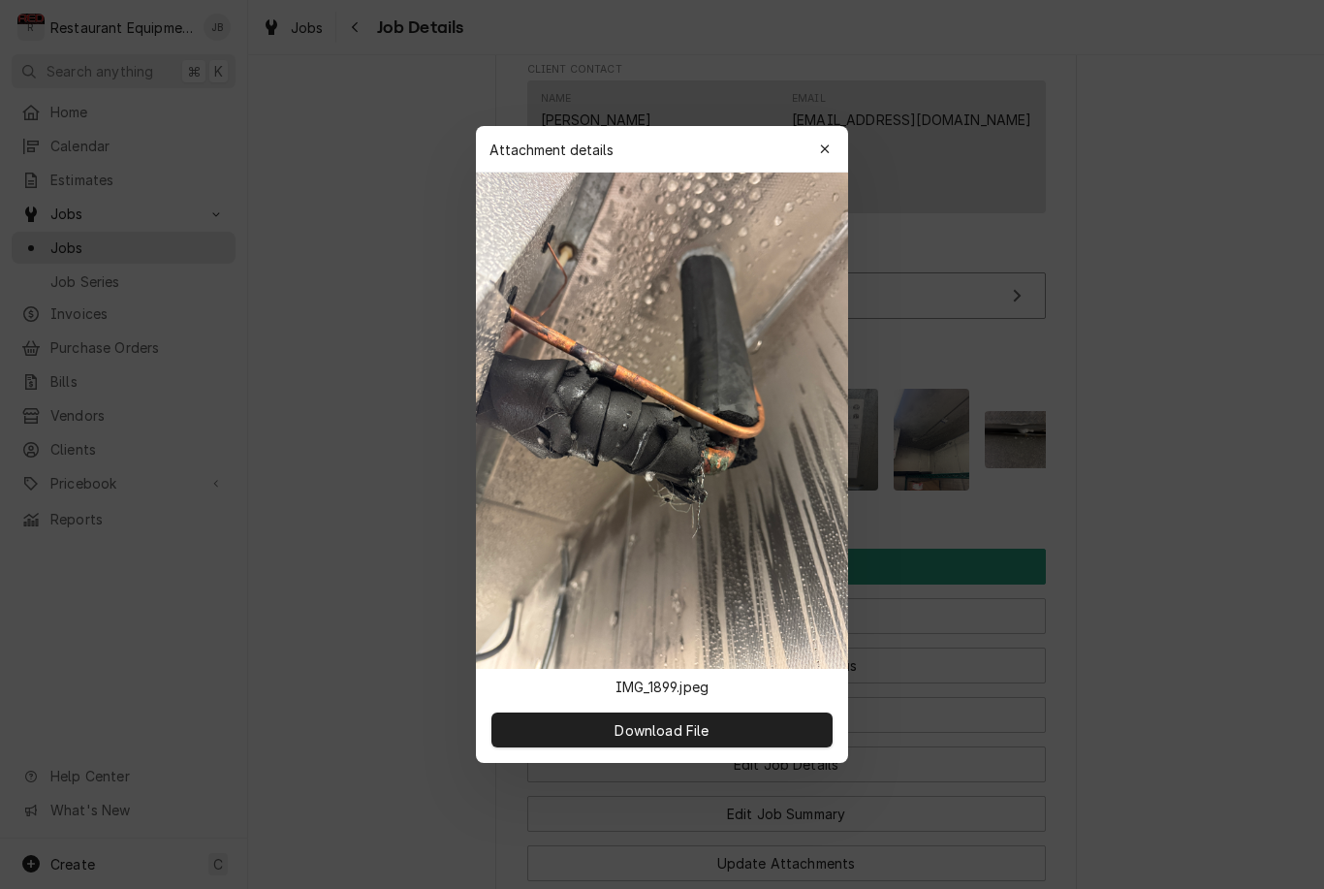
click at [826, 154] on icon "button" at bounding box center [825, 149] width 11 height 14
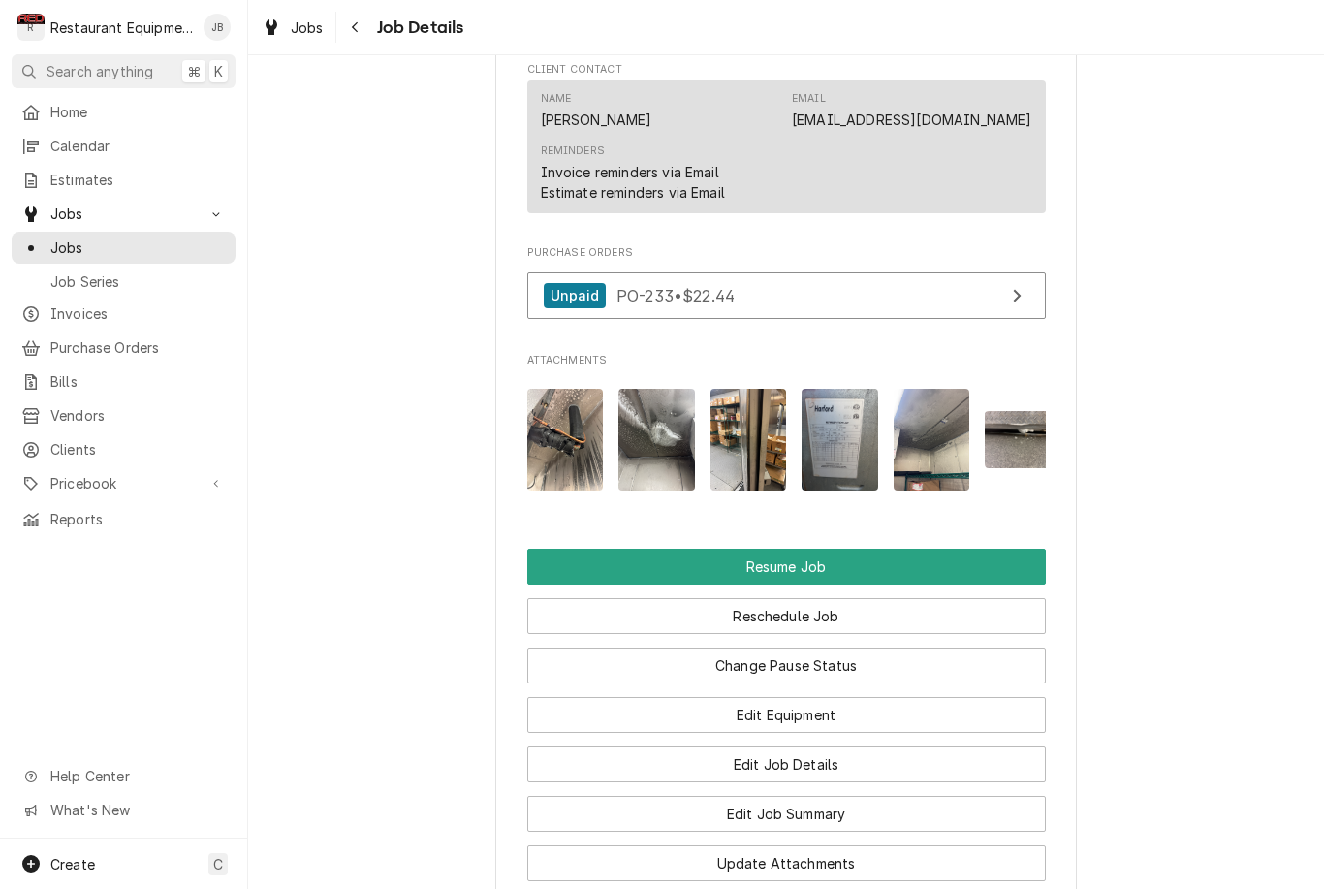
click at [648, 436] on img "Attachments" at bounding box center [656, 440] width 77 height 102
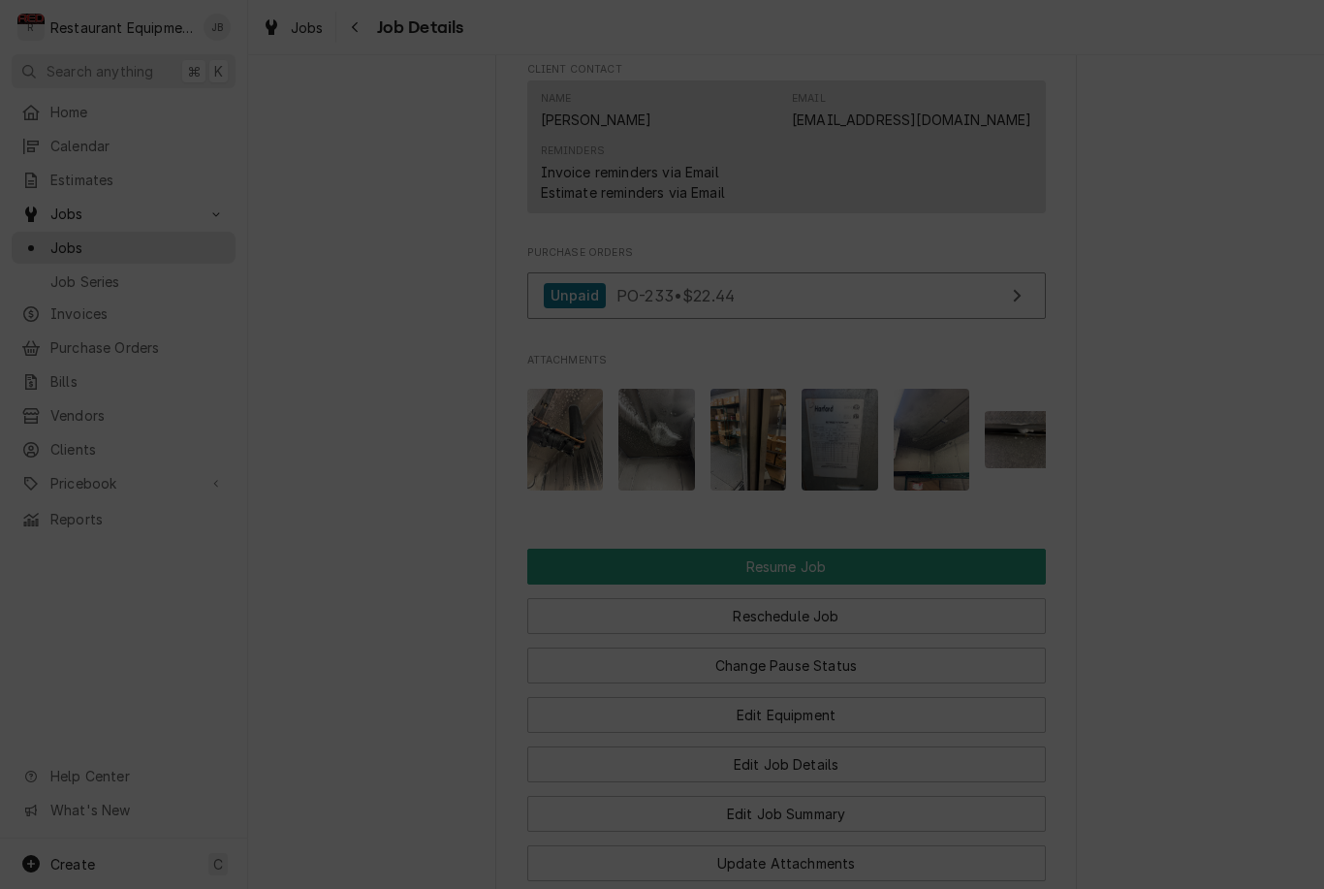
click at [821, 159] on button "button" at bounding box center [824, 149] width 31 height 31
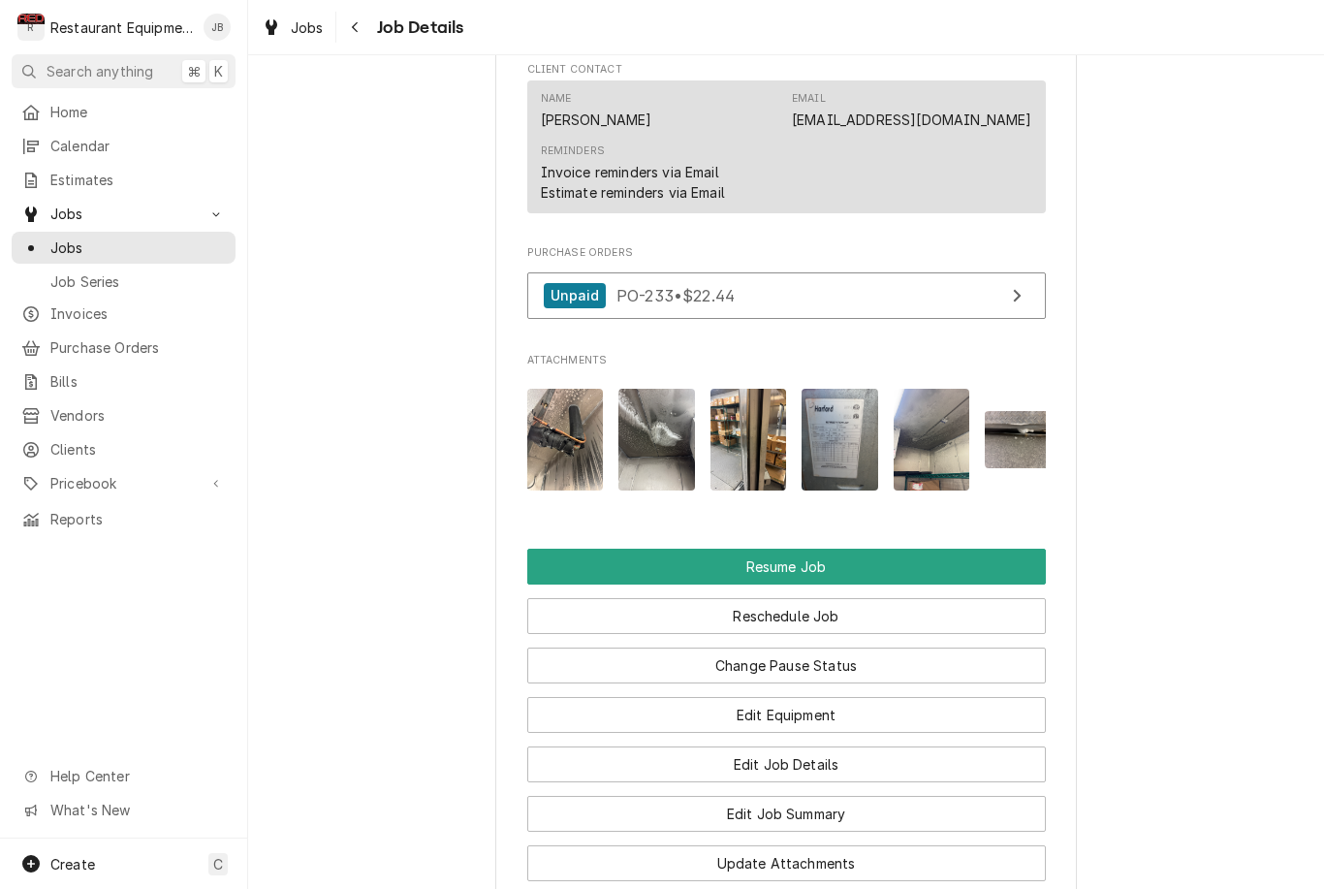
click at [754, 432] on img "Attachments" at bounding box center [748, 440] width 77 height 102
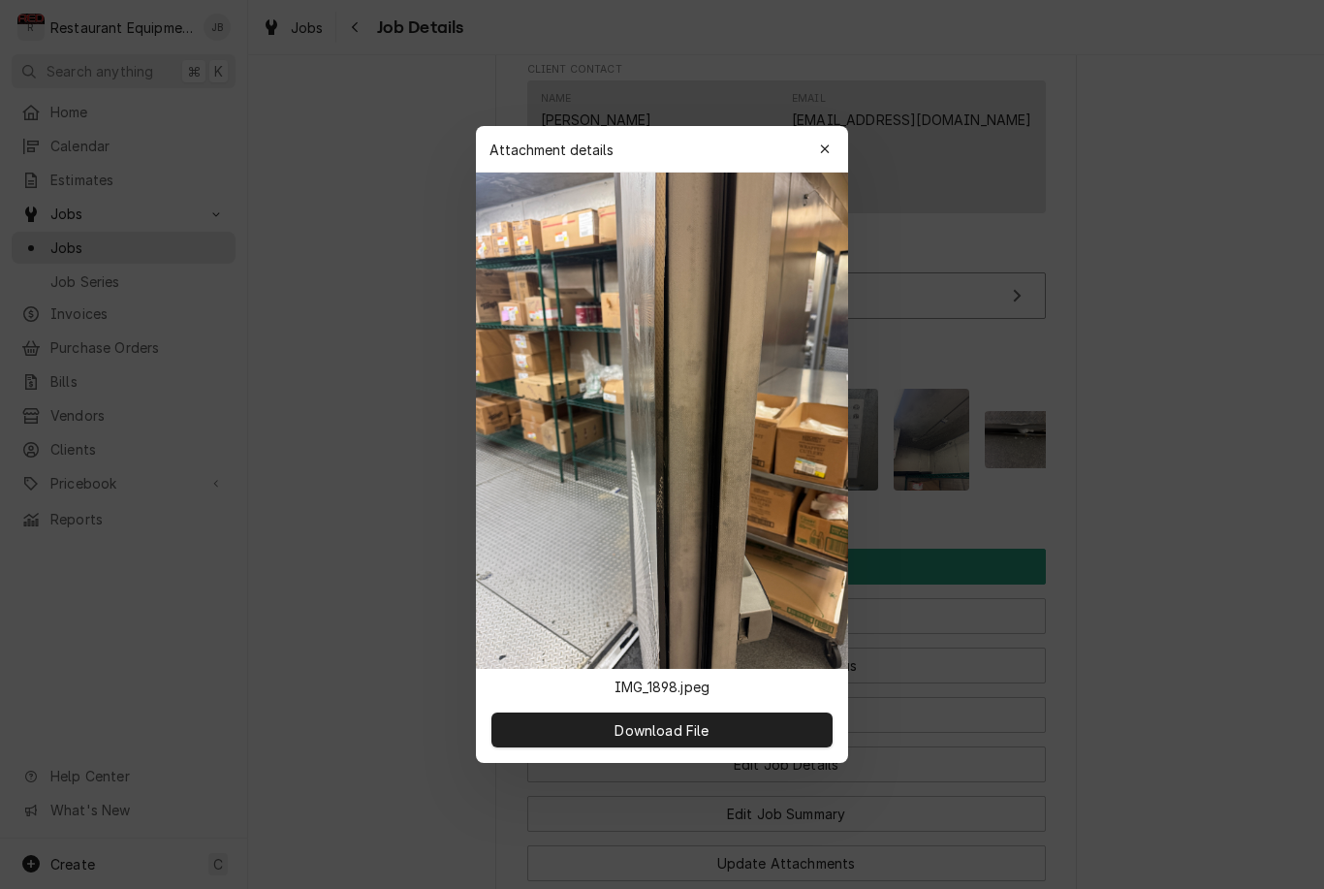
click at [824, 148] on icon "button" at bounding box center [824, 148] width 9 height 9
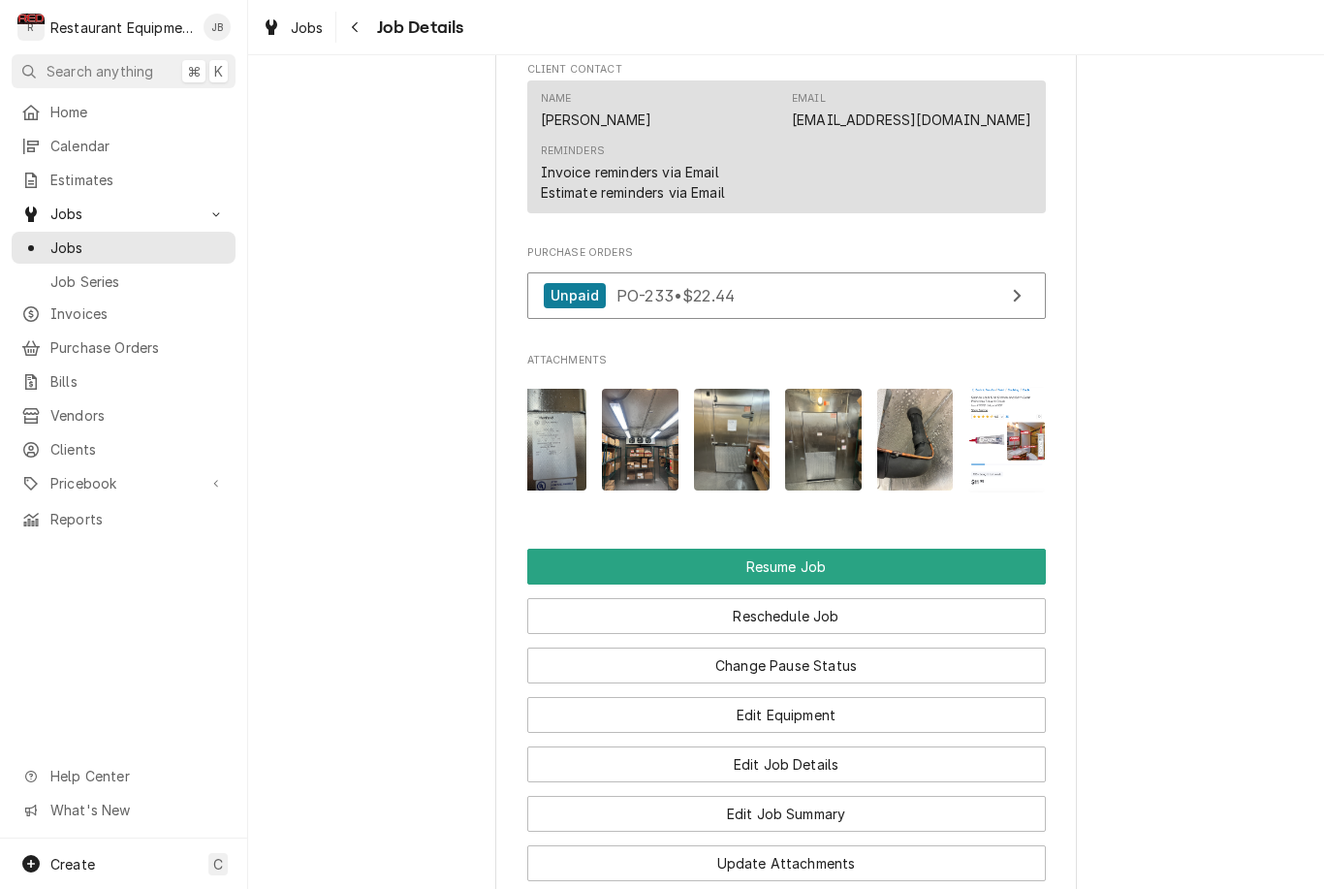
scroll to position [0, 565]
click at [1018, 425] on img "Attachments" at bounding box center [1007, 440] width 77 height 106
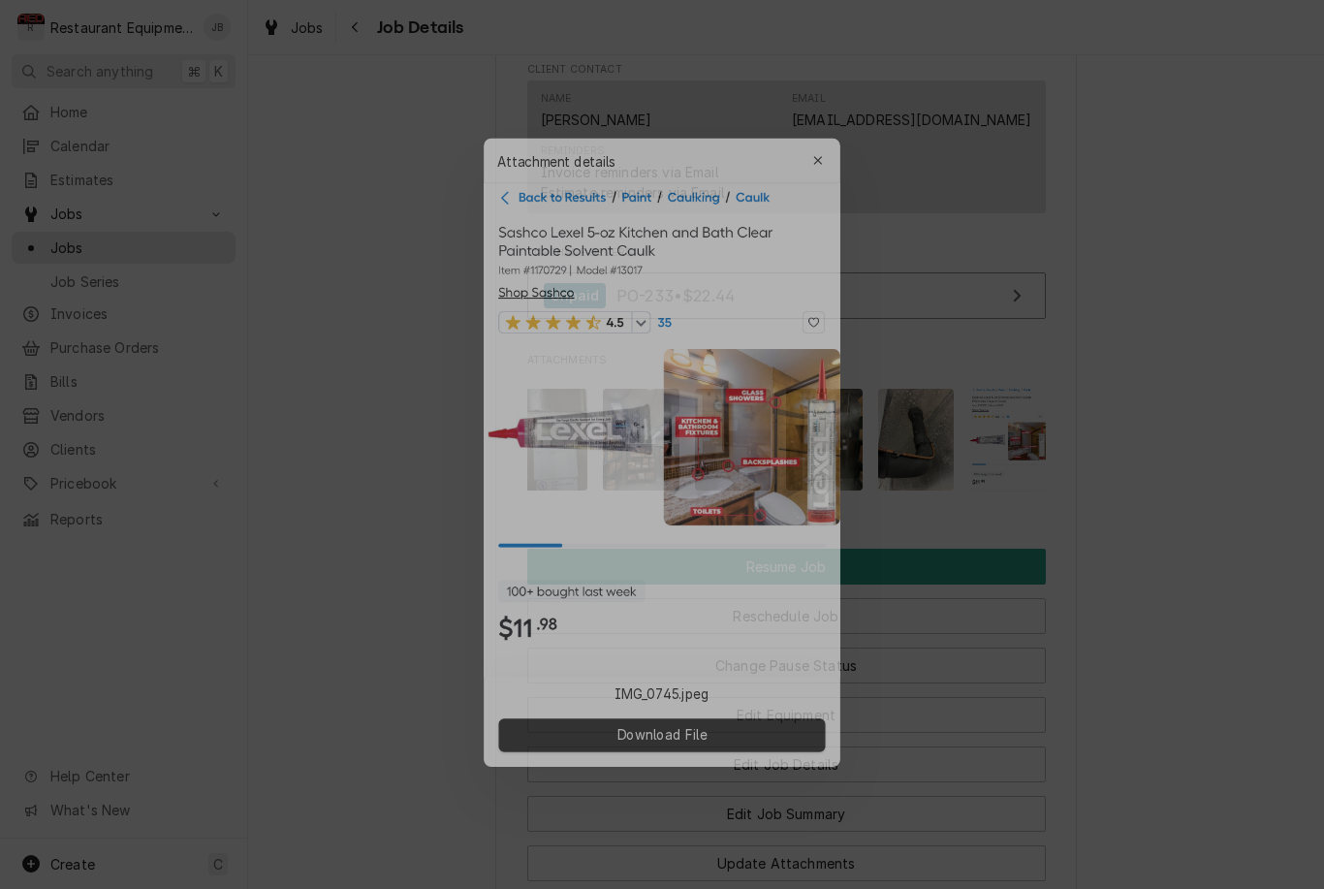
click at [800, 135] on div "Attachment details Close" at bounding box center [662, 139] width 372 height 47
click at [826, 133] on div "button" at bounding box center [824, 139] width 19 height 19
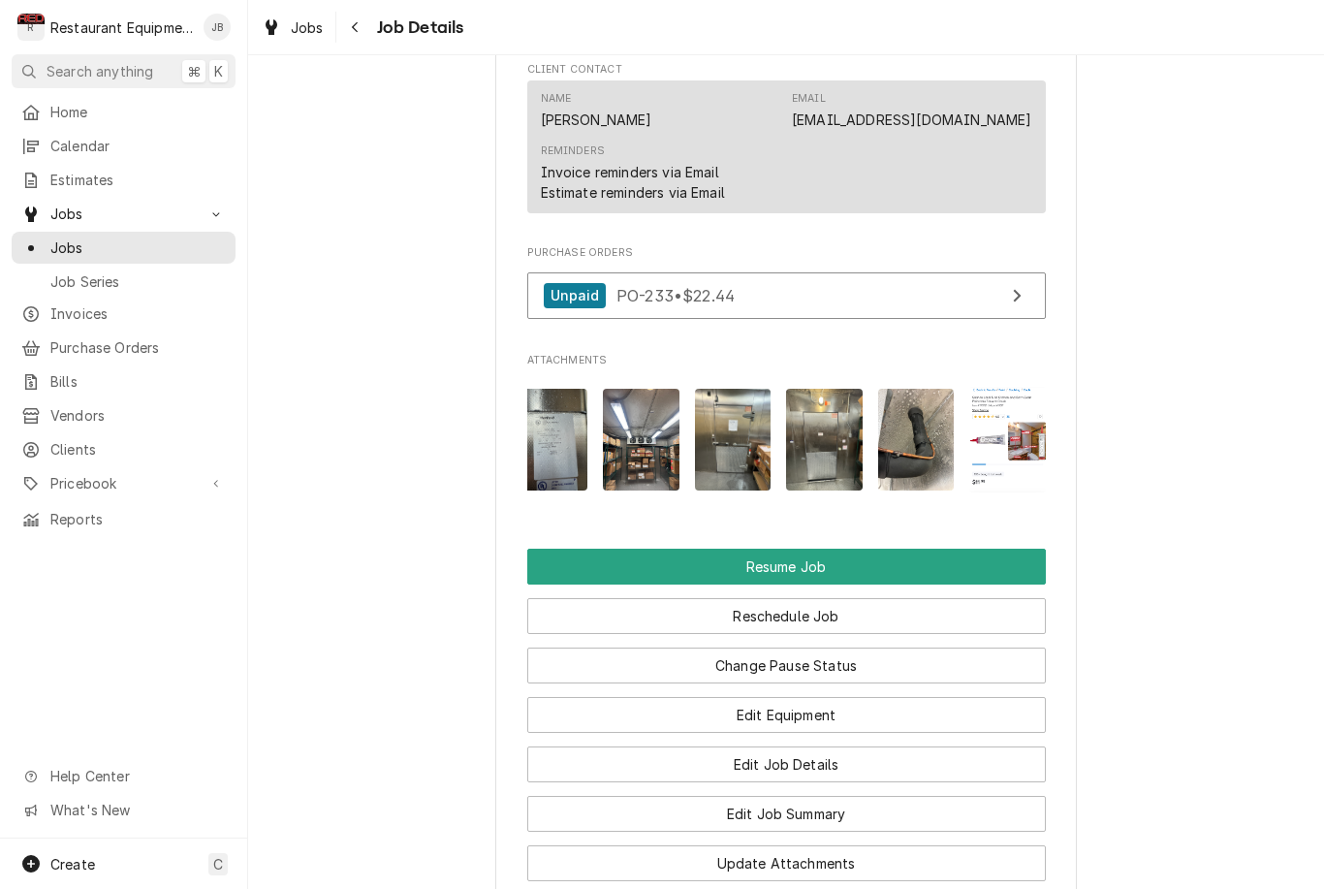
click at [905, 420] on img "Attachments" at bounding box center [916, 440] width 77 height 102
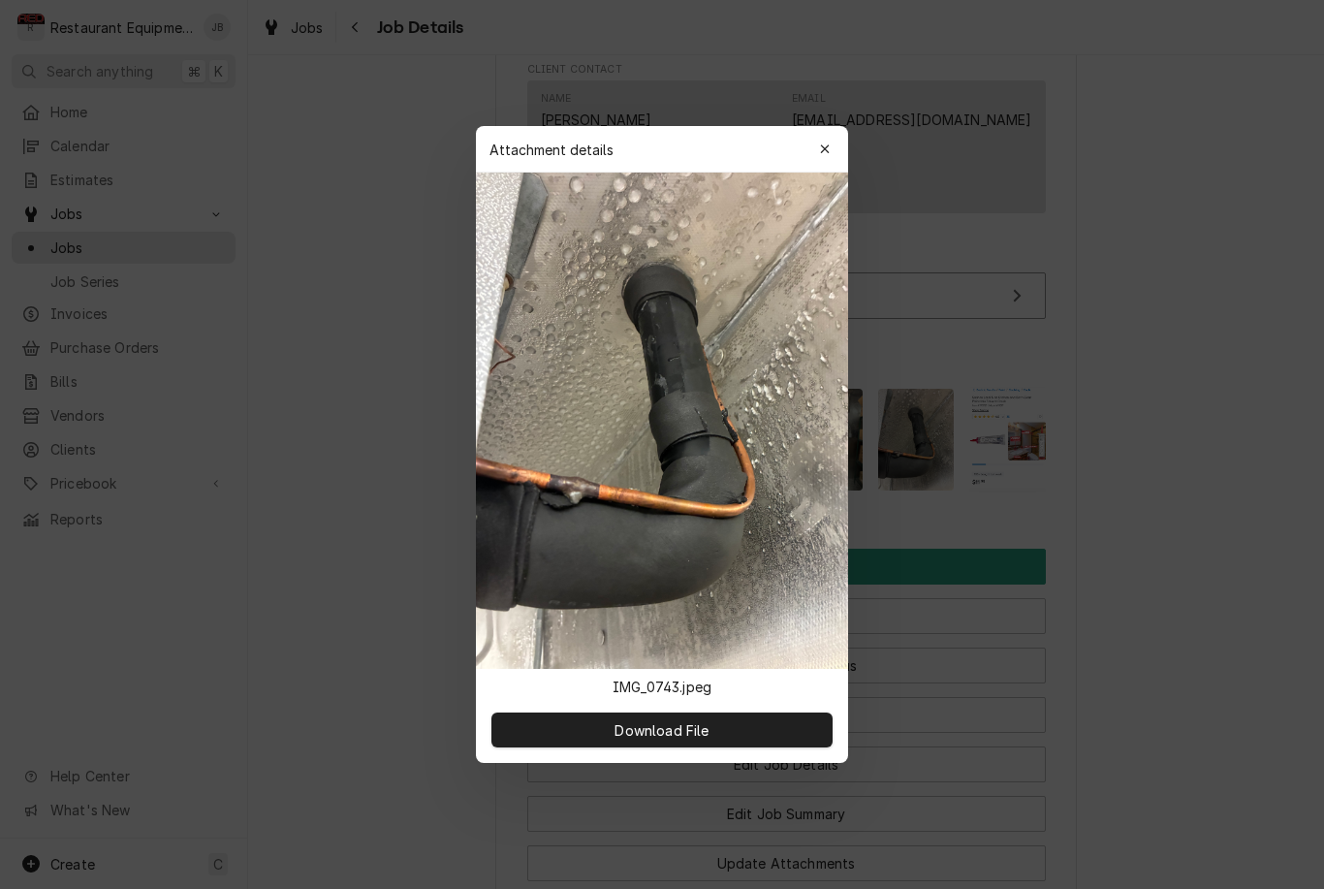
click at [823, 149] on icon "button" at bounding box center [825, 149] width 11 height 14
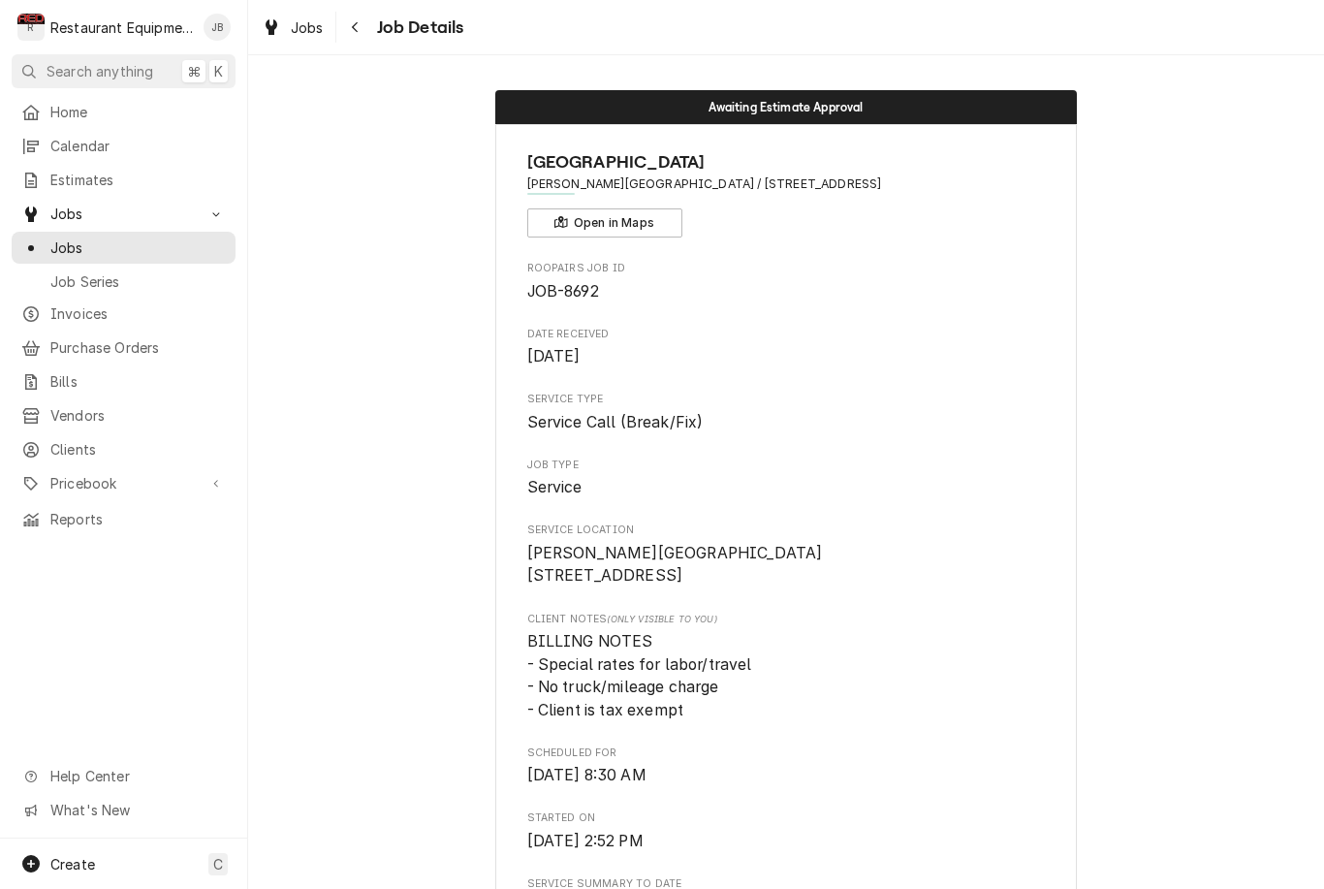
scroll to position [0, 0]
click at [366, 26] on button "Navigate back" at bounding box center [355, 27] width 31 height 31
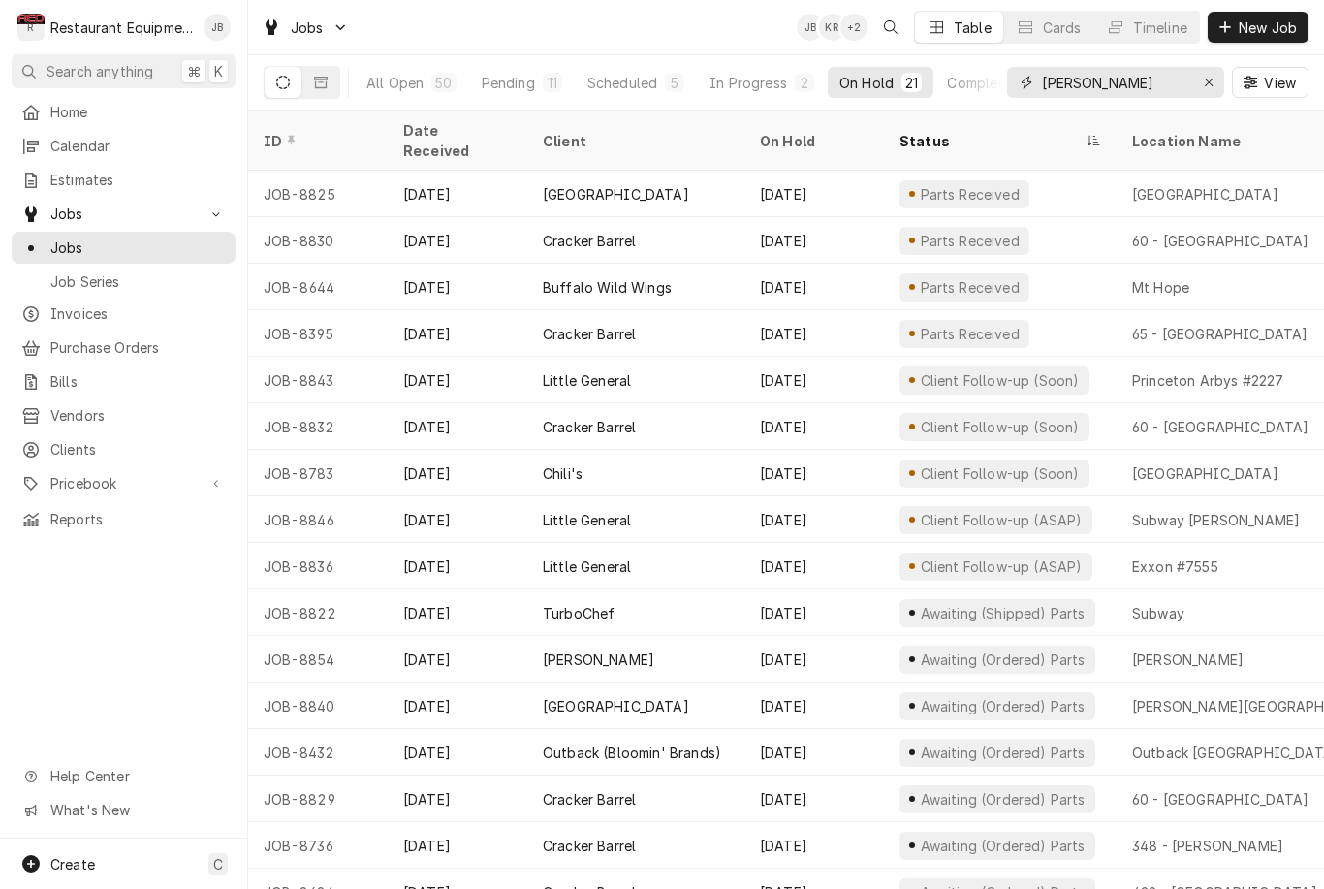
click at [1102, 78] on input "[PERSON_NAME]" at bounding box center [1114, 82] width 145 height 31
type input "B"
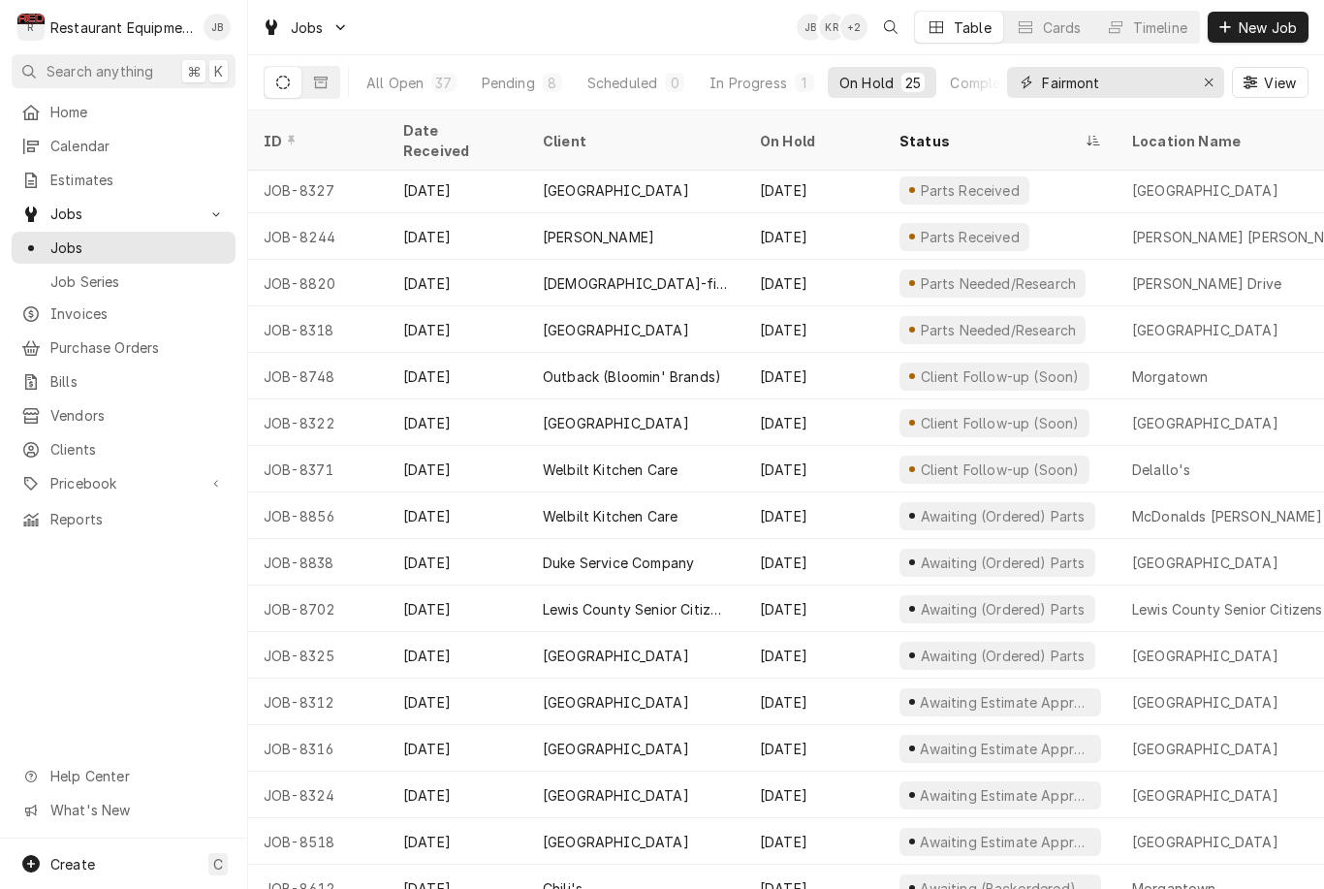
scroll to position [421, 0]
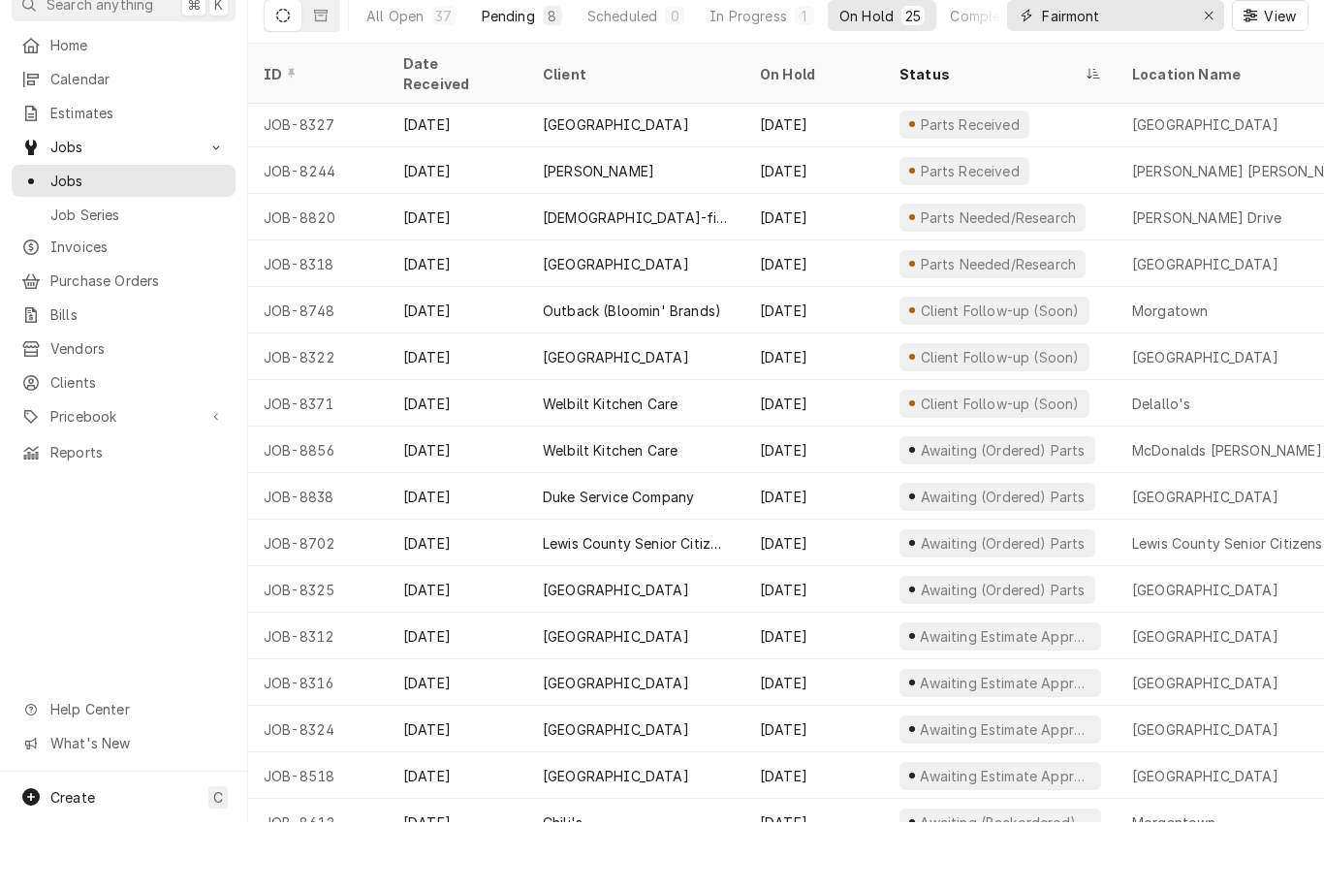
type input "Fairmont"
click at [523, 73] on div "Pending" at bounding box center [508, 83] width 53 height 20
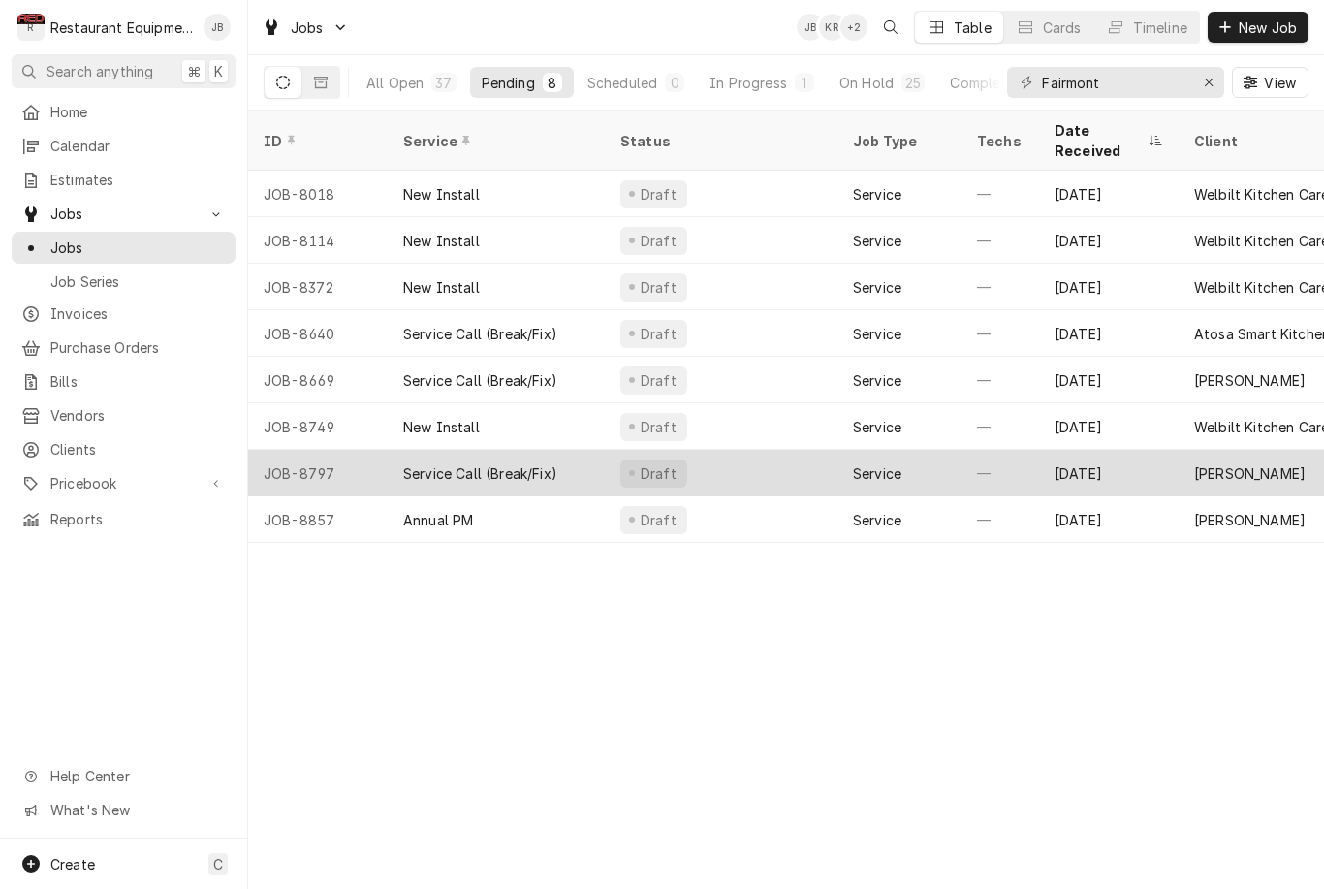
click at [1165, 453] on div "[DATE]" at bounding box center [1109, 473] width 140 height 47
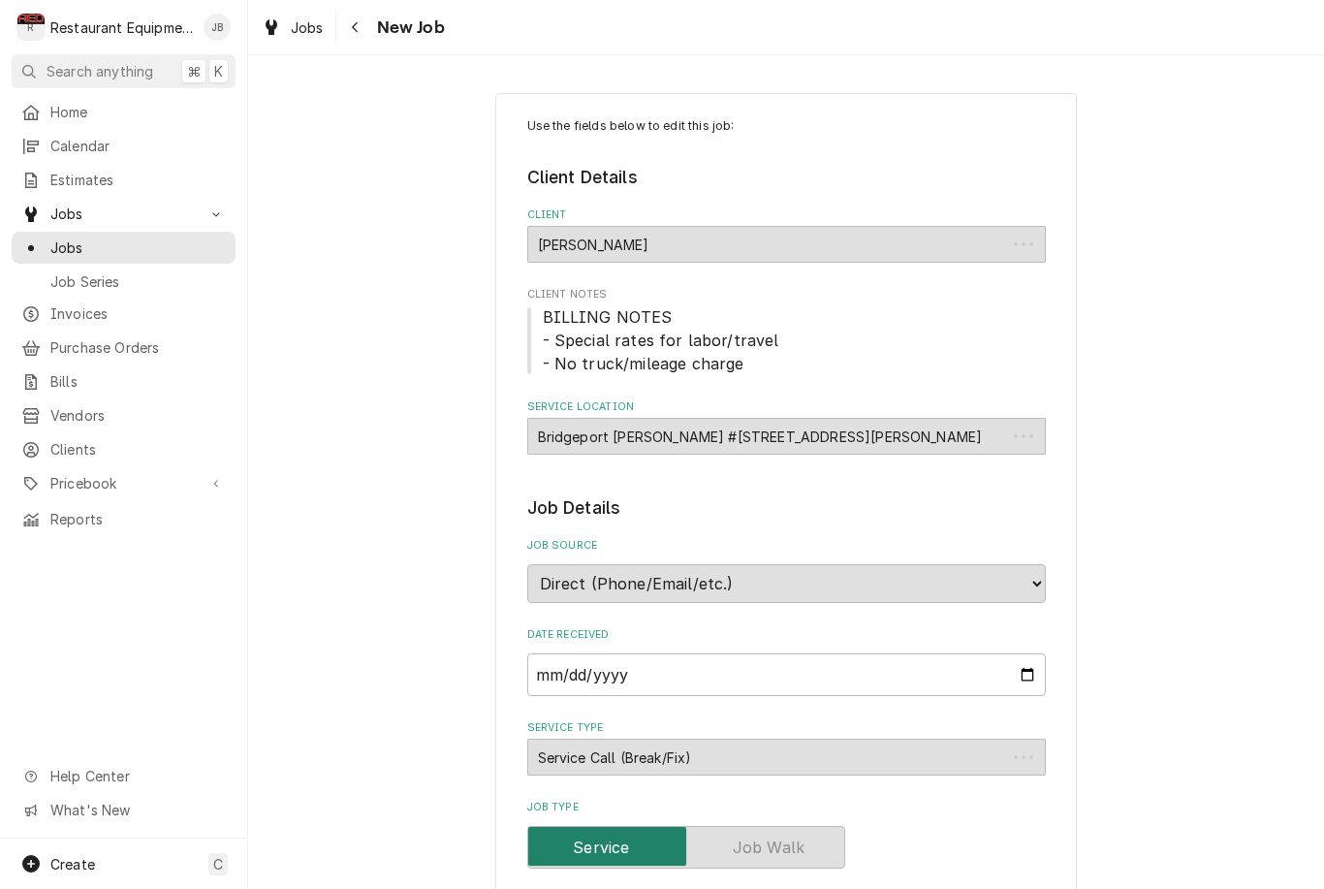
type textarea "x"
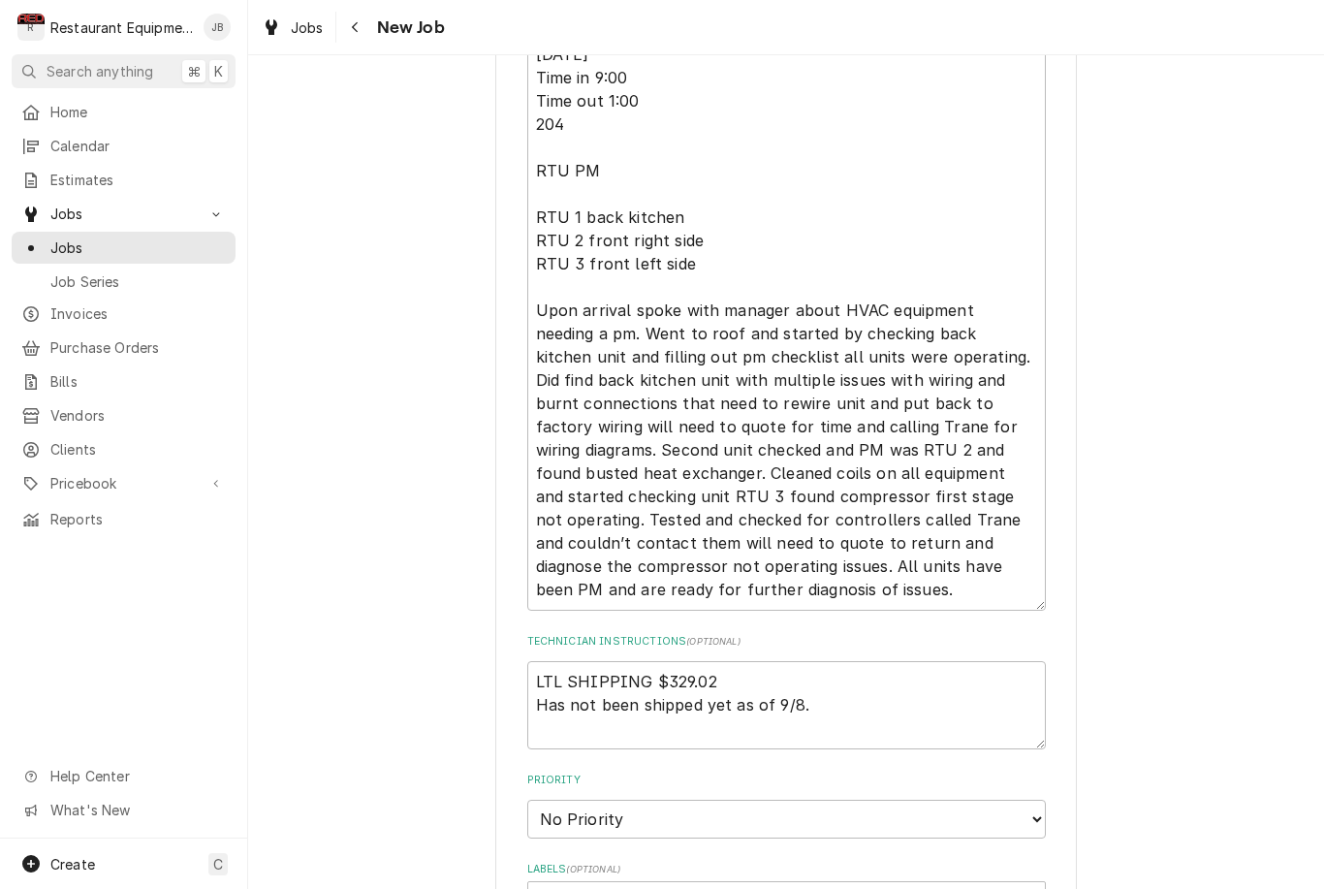
scroll to position [957, 0]
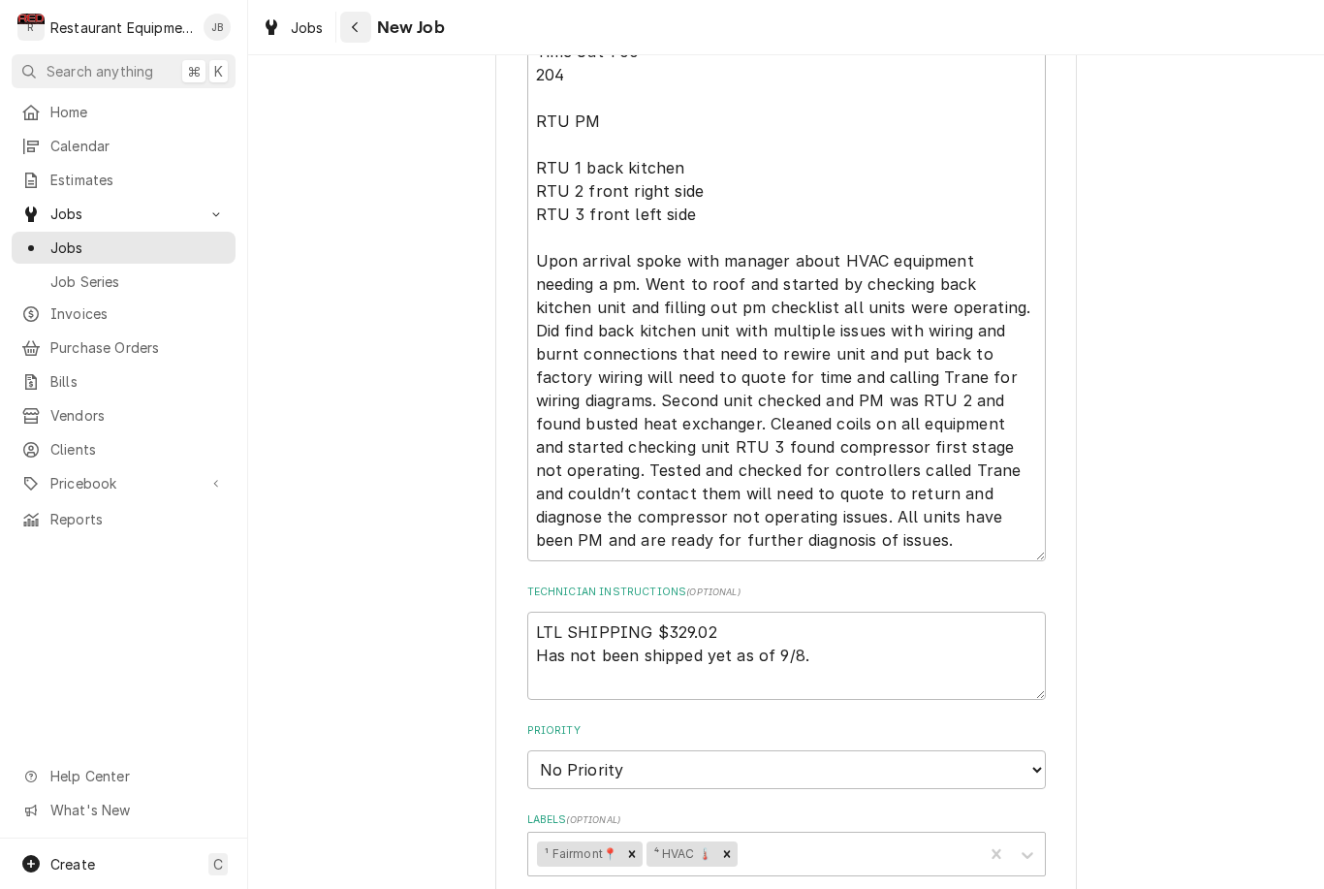
click at [344, 26] on button "Navigate back" at bounding box center [355, 27] width 31 height 31
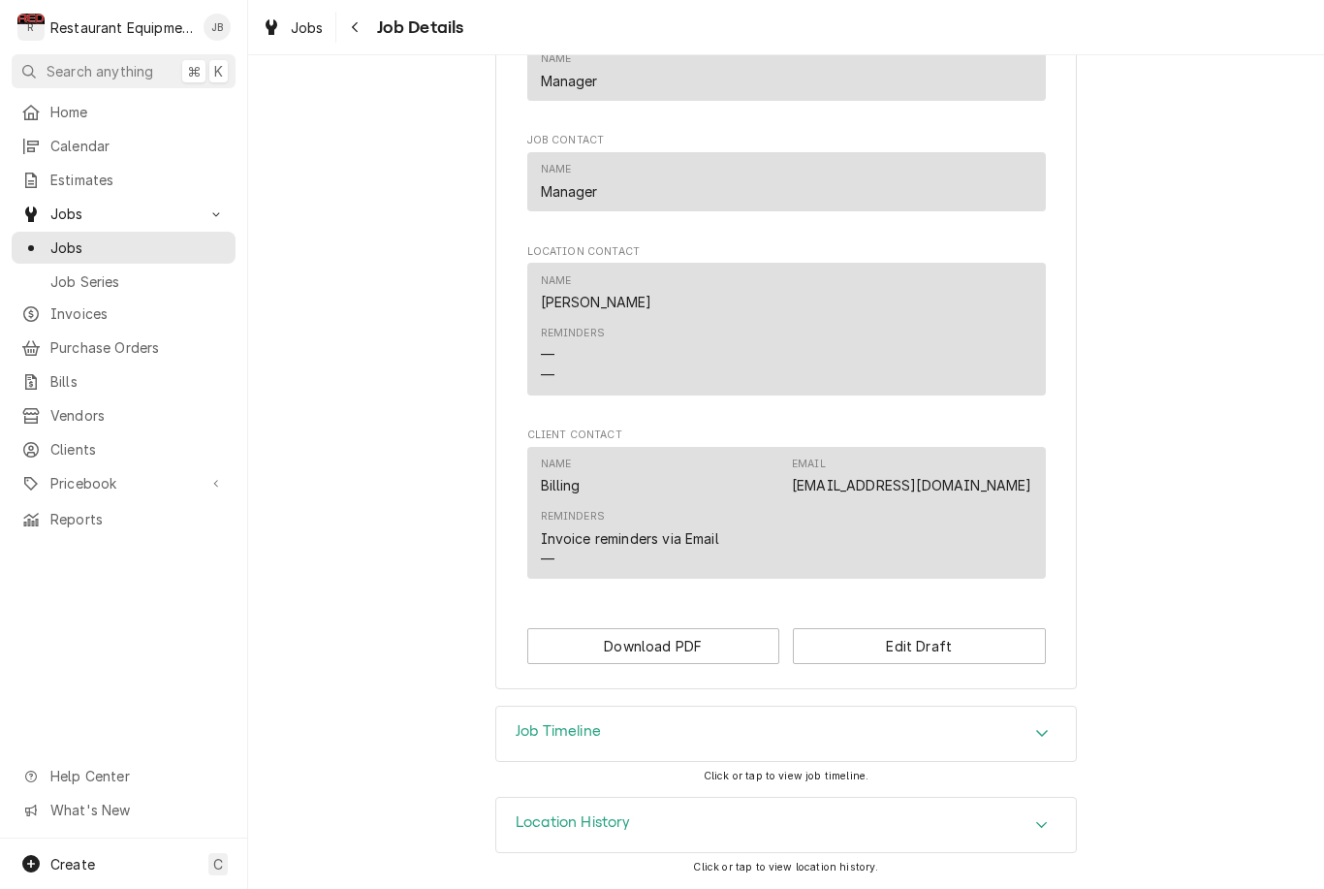
scroll to position [1736, 0]
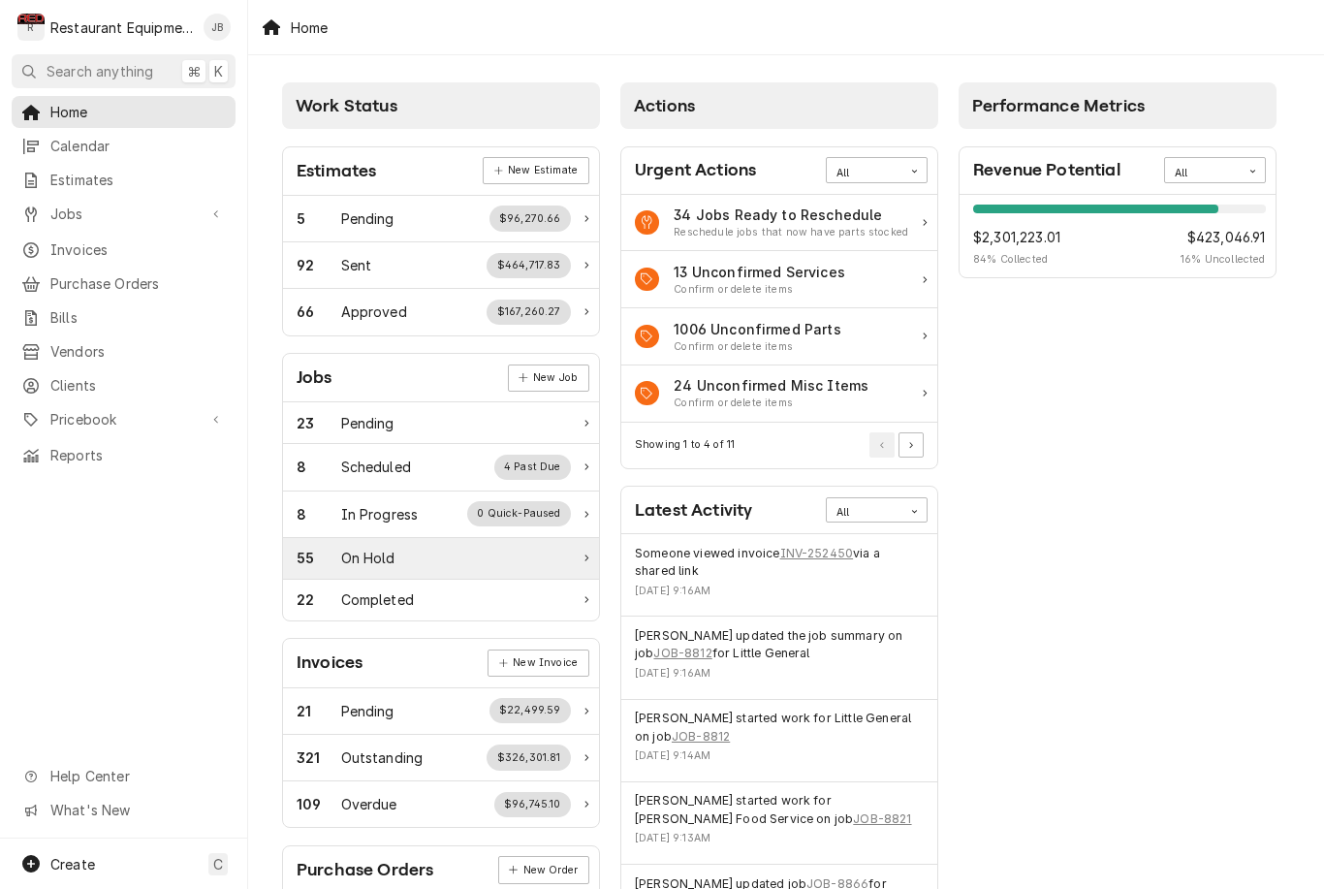
click at [539, 568] on div "55 On Hold" at bounding box center [441, 559] width 316 height 42
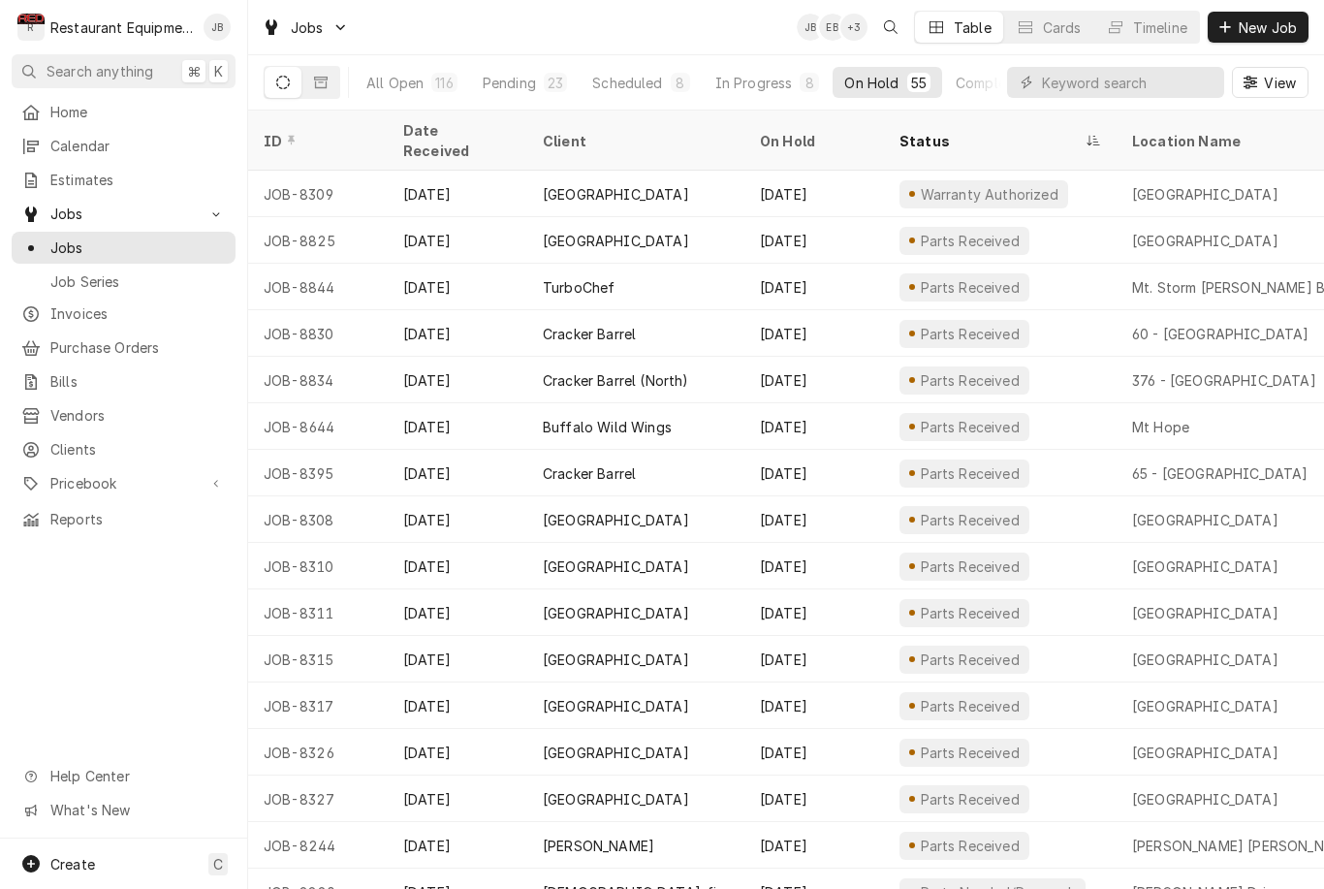
click at [1105, 60] on div "View" at bounding box center [1157, 82] width 301 height 54
click at [1085, 78] on input "Dynamic Content Wrapper" at bounding box center [1128, 82] width 172 height 31
click at [1058, 71] on input "Dynamic Content Wrapper" at bounding box center [1128, 82] width 172 height 31
click at [1111, 77] on input "Dynamic Content Wrapper" at bounding box center [1128, 82] width 172 height 31
type input "Nitro"
